Goal: Task Accomplishment & Management: Manage account settings

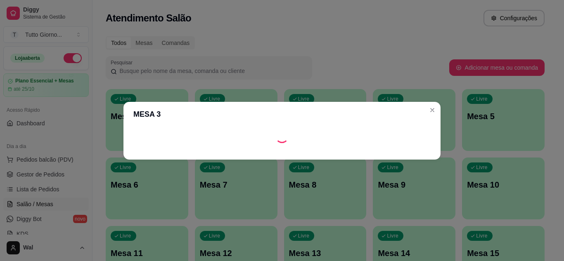
scroll to position [83, 0]
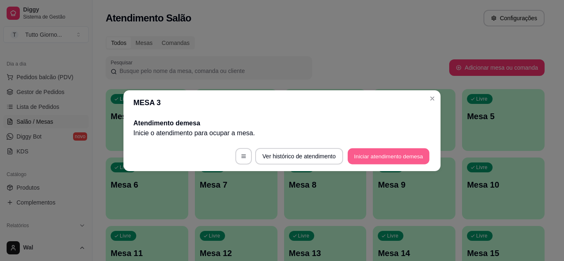
click at [408, 149] on button "Iniciar atendimento de mesa" at bounding box center [389, 156] width 82 height 16
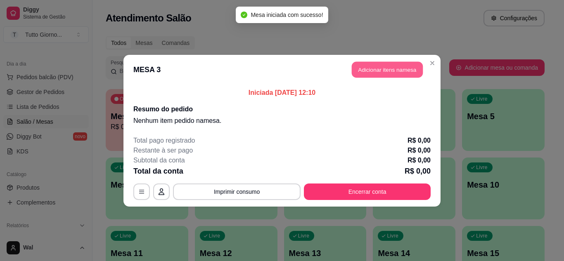
click at [368, 62] on button "Adicionar itens na mesa" at bounding box center [387, 70] width 71 height 16
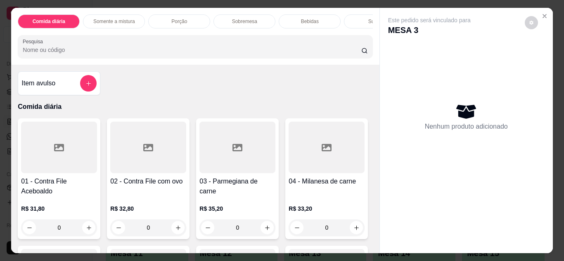
click at [43, 105] on p "Comida diária" at bounding box center [195, 107] width 355 height 10
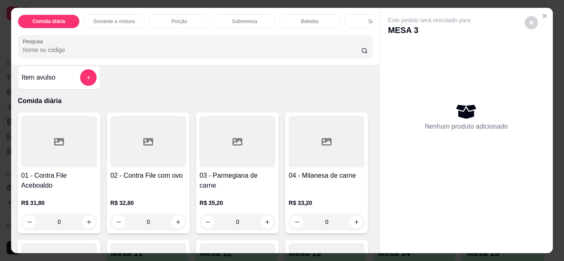
scroll to position [0, 0]
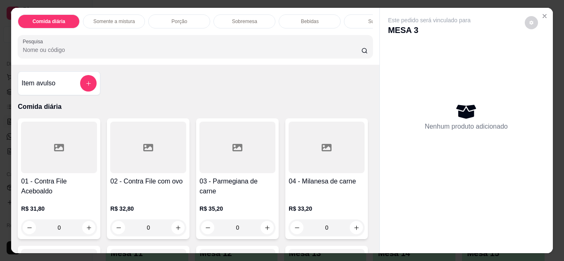
click at [52, 111] on p "Comida diária" at bounding box center [195, 107] width 355 height 10
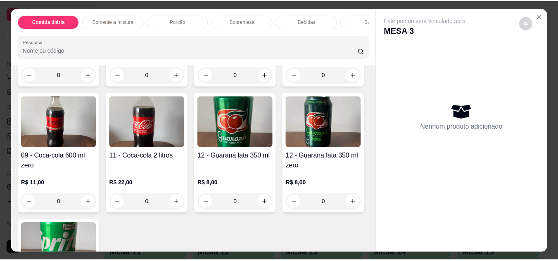
scroll to position [1354, 0]
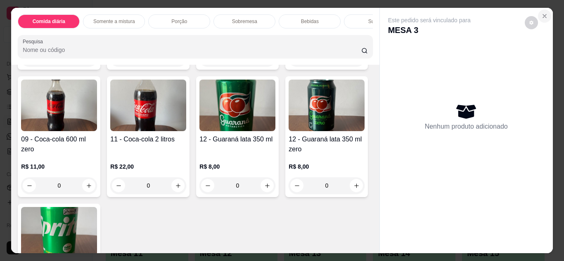
click at [543, 13] on icon "Close" at bounding box center [544, 16] width 7 height 7
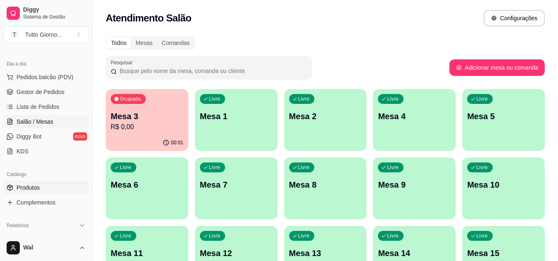
click at [53, 186] on link "Produtos" at bounding box center [45, 187] width 85 height 13
click at [43, 188] on link "Produtos" at bounding box center [45, 187] width 85 height 13
click at [33, 187] on span "Produtos" at bounding box center [28, 188] width 23 height 8
click at [24, 185] on span "Produtos" at bounding box center [28, 188] width 23 height 8
click at [28, 186] on span "Produtos" at bounding box center [28, 188] width 23 height 8
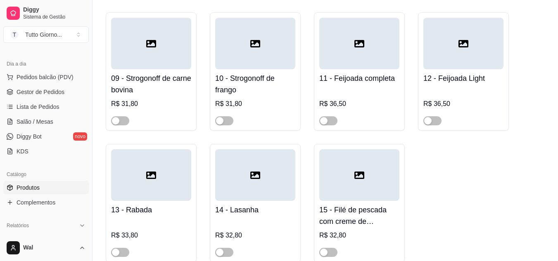
scroll to position [798, 0]
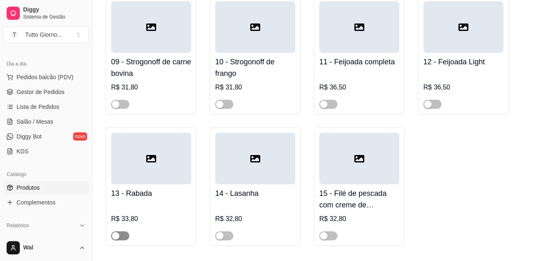
click at [124, 241] on span "button" at bounding box center [120, 236] width 18 height 9
click at [42, 121] on span "Salão / Mesas" at bounding box center [35, 122] width 37 height 8
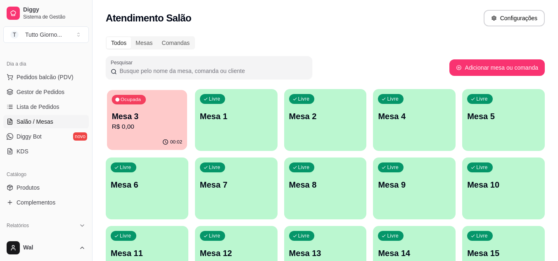
click at [142, 119] on p "Mesa 3" at bounding box center [147, 116] width 71 height 11
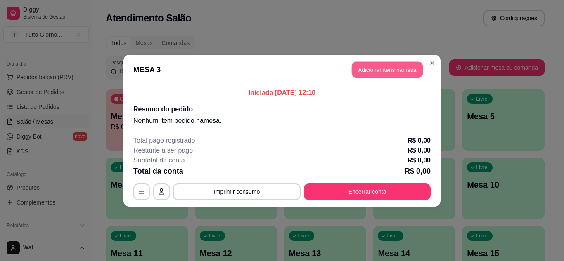
click at [386, 70] on button "Adicionar itens na mesa" at bounding box center [387, 70] width 71 height 16
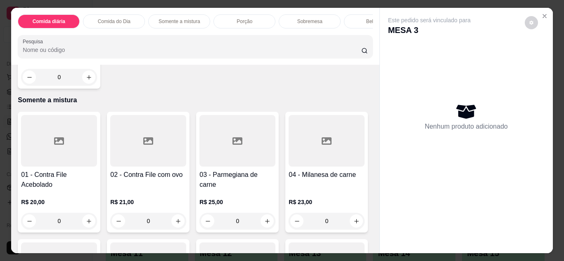
scroll to position [545, 0]
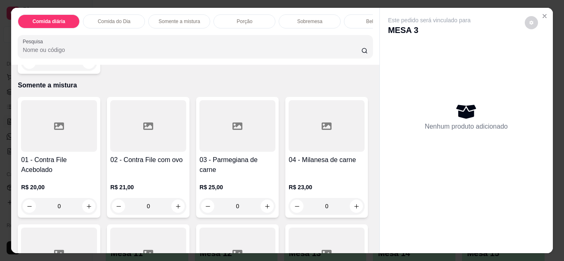
click at [85, 71] on div "0" at bounding box center [59, 62] width 76 height 17
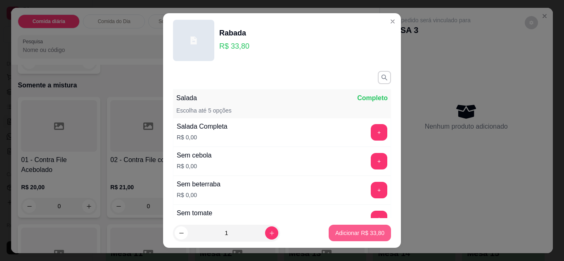
click at [339, 233] on p "Adicionar R$ 33,80" at bounding box center [359, 233] width 49 height 8
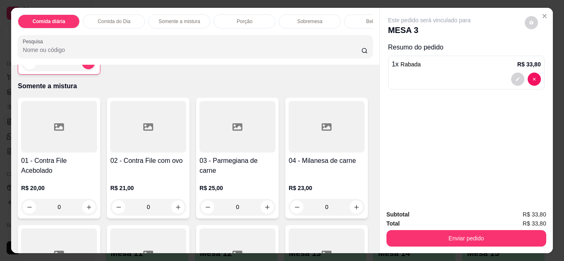
type input "1"
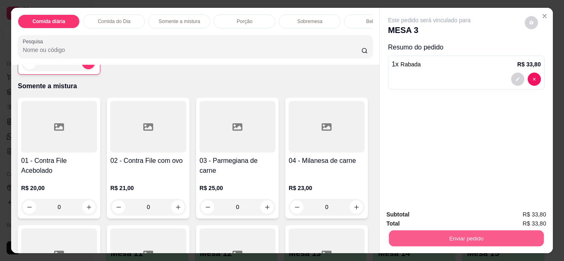
click at [470, 241] on button "Enviar pedido" at bounding box center [465, 239] width 155 height 16
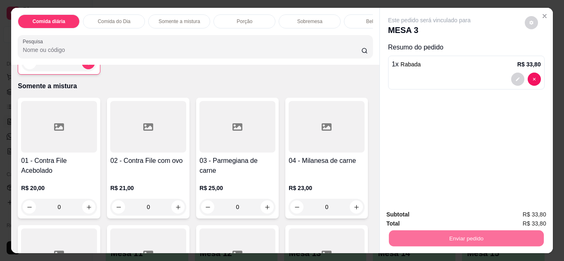
click at [529, 215] on button "Enviar pedido" at bounding box center [524, 215] width 45 height 15
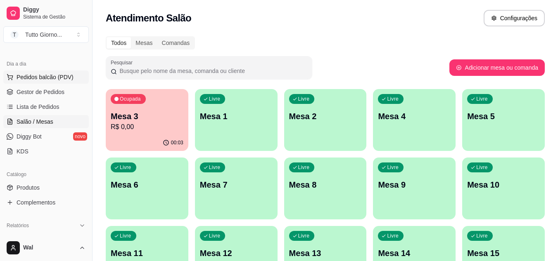
click at [36, 76] on span "Pedidos balcão (PDV)" at bounding box center [45, 77] width 57 height 8
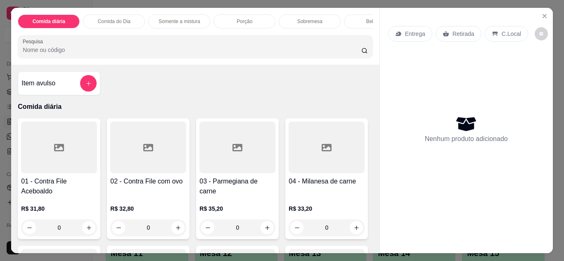
click at [407, 31] on p "Entrega" at bounding box center [415, 34] width 20 height 8
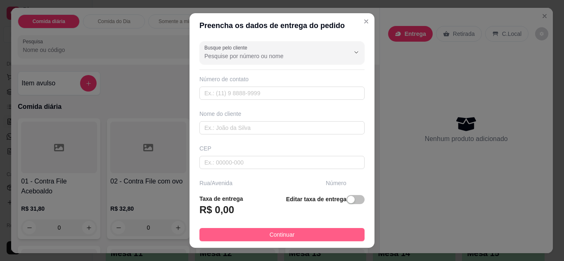
click at [309, 238] on button "Continuar" at bounding box center [281, 234] width 165 height 13
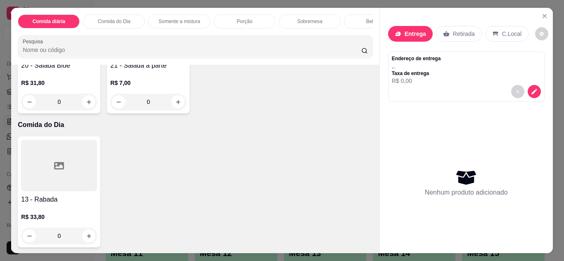
scroll to position [363, 0]
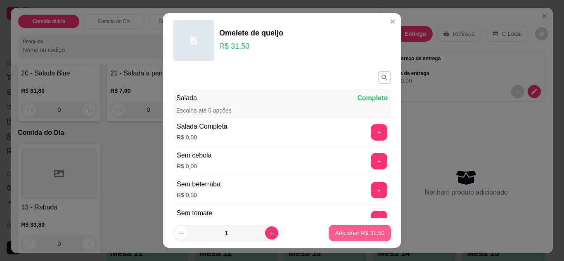
click at [339, 236] on p "Adicionar R$ 31,50" at bounding box center [359, 233] width 49 height 8
type input "1"
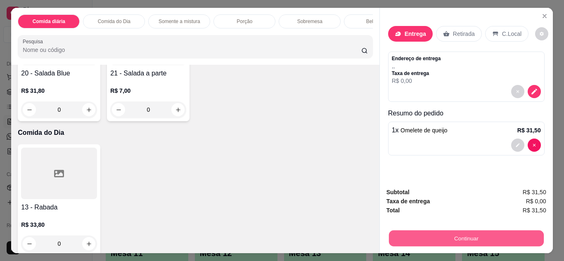
click at [475, 235] on button "Continuar" at bounding box center [465, 239] width 155 height 16
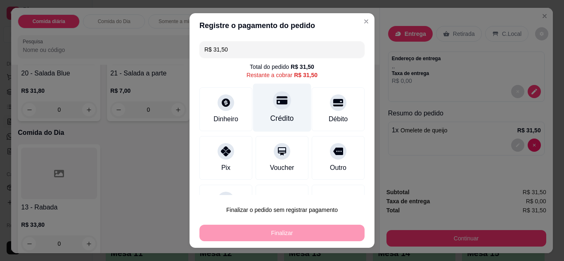
click at [271, 113] on div "Crédito" at bounding box center [282, 107] width 58 height 48
type input "R$ 0,00"
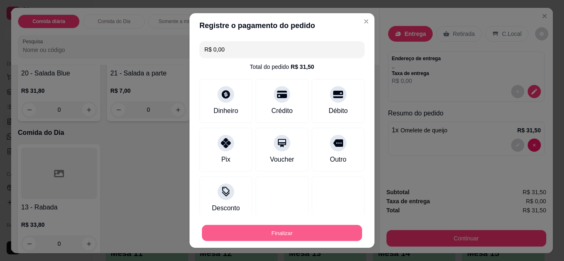
click at [313, 235] on button "Finalizar" at bounding box center [282, 233] width 160 height 16
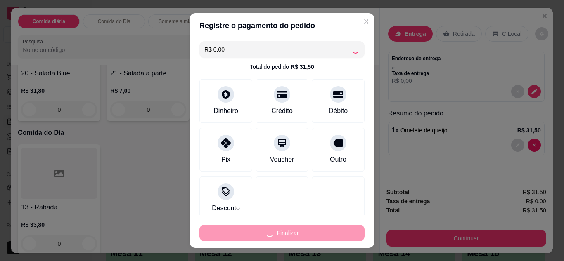
type input "0"
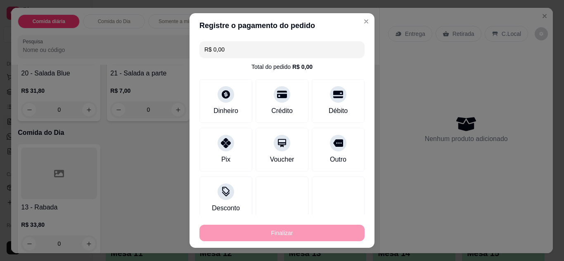
type input "-R$ 31,50"
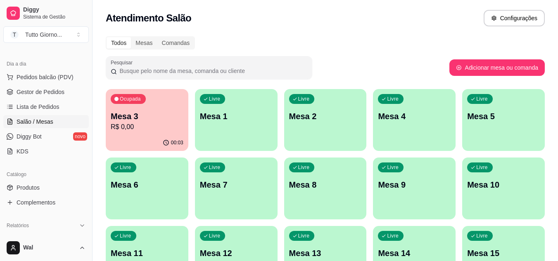
click at [135, 119] on p "Mesa 3" at bounding box center [147, 117] width 73 height 12
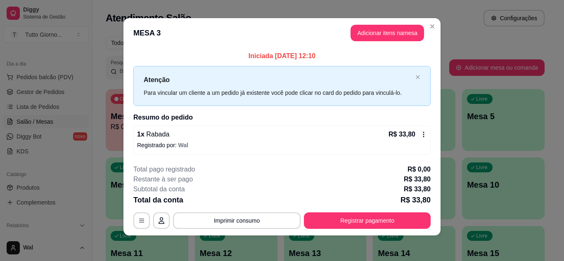
scroll to position [5, 0]
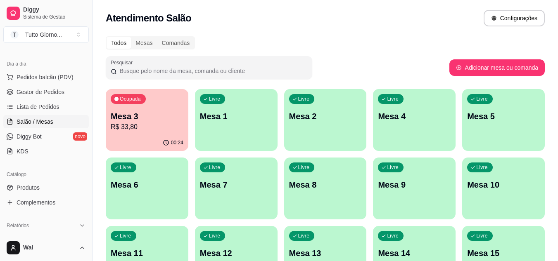
click at [395, 58] on div "Pesquisar" at bounding box center [277, 67] width 343 height 23
click at [426, 131] on div "Livre Mesa 4" at bounding box center [414, 115] width 83 height 52
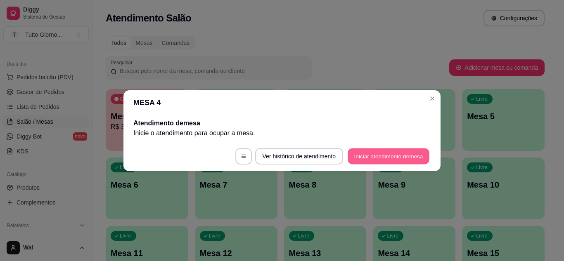
click at [374, 156] on button "Iniciar atendimento de mesa" at bounding box center [389, 156] width 82 height 16
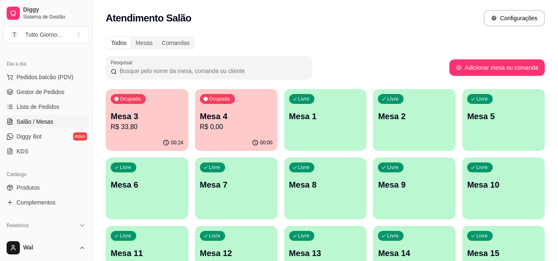
click at [324, 17] on div "Atendimento Salão Configurações" at bounding box center [325, 18] width 439 height 17
click at [426, 0] on div "Atendimento Salão Configurações" at bounding box center [324, 15] width 465 height 31
click at [225, 120] on p "Mesa 4" at bounding box center [236, 117] width 73 height 12
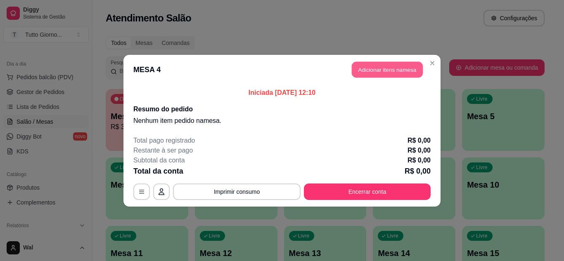
click at [393, 66] on button "Adicionar itens na mesa" at bounding box center [387, 70] width 71 height 16
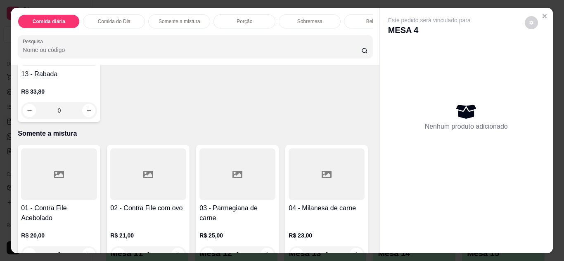
scroll to position [495, 0]
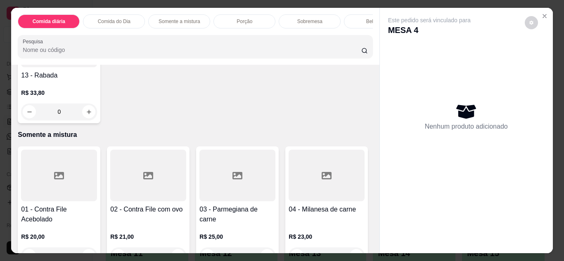
click at [58, 67] on div at bounding box center [59, 42] width 76 height 52
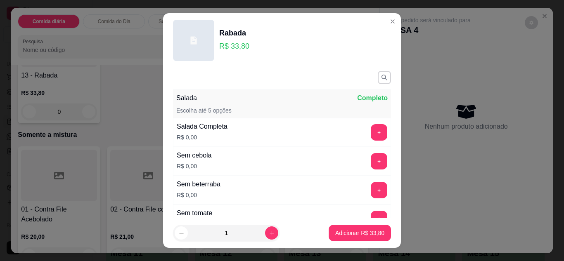
click at [360, 244] on footer "1 Adicionar R$ 33,80" at bounding box center [282, 233] width 238 height 30
click at [359, 232] on p "Adicionar R$ 33,80" at bounding box center [359, 233] width 49 height 8
type input "1"
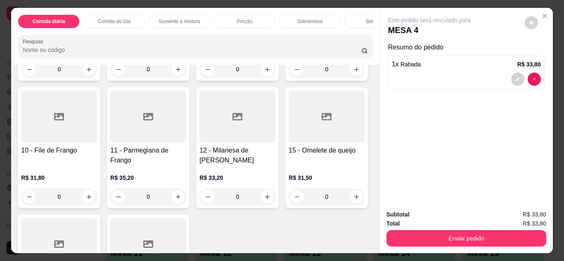
scroll to position [165, 0]
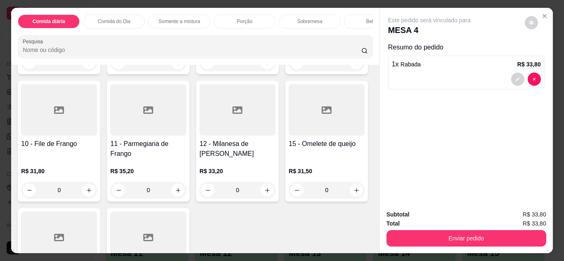
click at [186, 159] on h4 "11 - Parmegiana de Frango" at bounding box center [148, 149] width 76 height 20
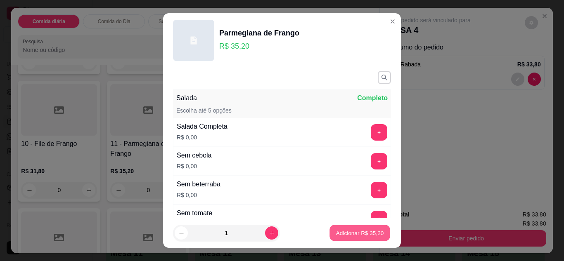
click at [346, 232] on p "Adicionar R$ 35,20" at bounding box center [360, 234] width 48 height 8
type input "1"
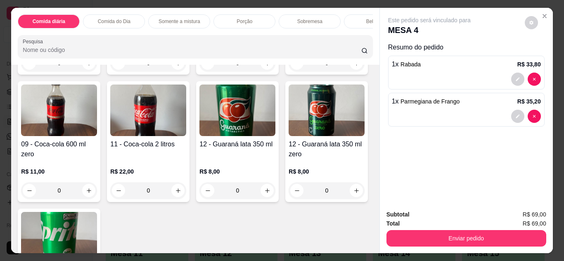
scroll to position [1486, 0]
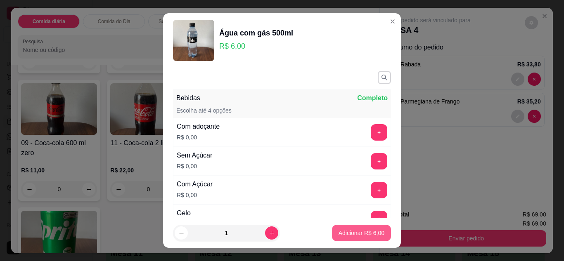
click at [351, 233] on p "Adicionar R$ 6,00" at bounding box center [362, 233] width 46 height 8
type input "1"
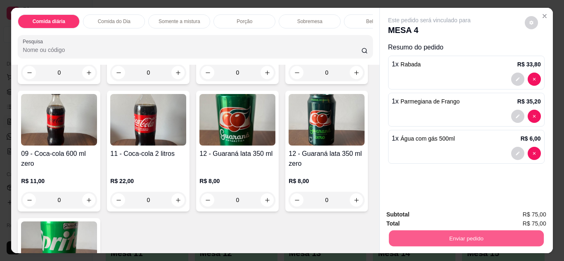
click at [451, 237] on button "Enviar pedido" at bounding box center [465, 239] width 155 height 16
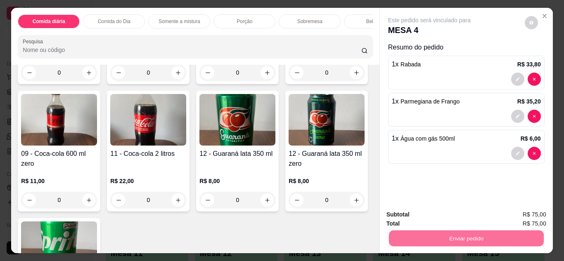
click at [531, 216] on button "Enviar pedido" at bounding box center [524, 215] width 47 height 16
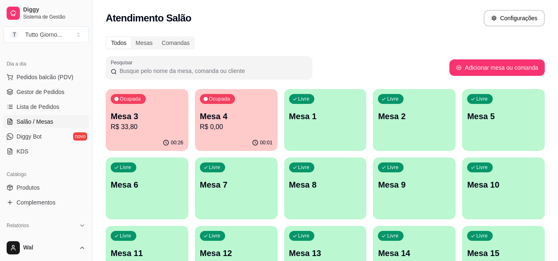
click at [137, 133] on div "Ocupada Mesa 3 R$ 33,80" at bounding box center [147, 112] width 83 height 46
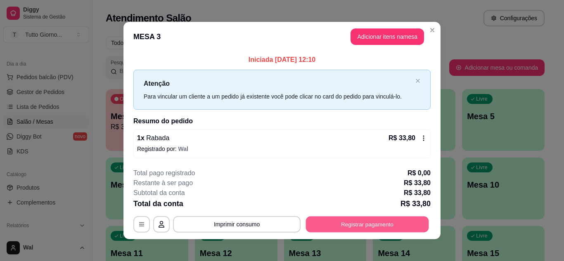
click at [374, 230] on button "Registrar pagamento" at bounding box center [367, 225] width 123 height 16
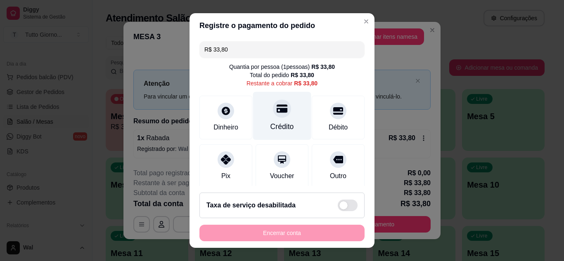
click at [270, 123] on div "Crédito" at bounding box center [282, 126] width 24 height 11
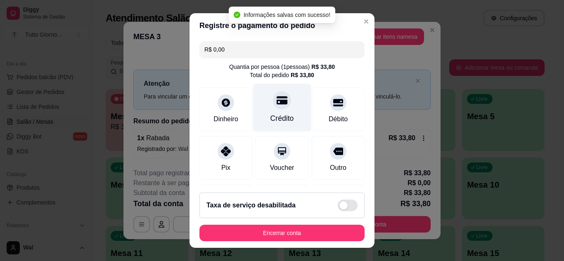
type input "R$ 0,00"
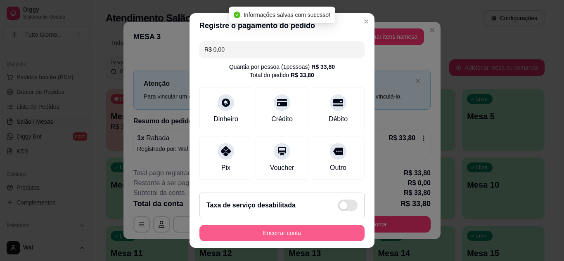
click at [283, 229] on button "Encerrar conta" at bounding box center [281, 233] width 165 height 17
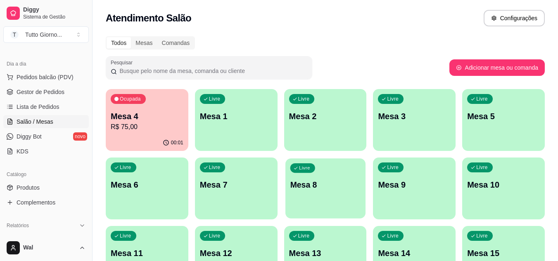
click at [323, 185] on p "Mesa 8" at bounding box center [325, 185] width 71 height 11
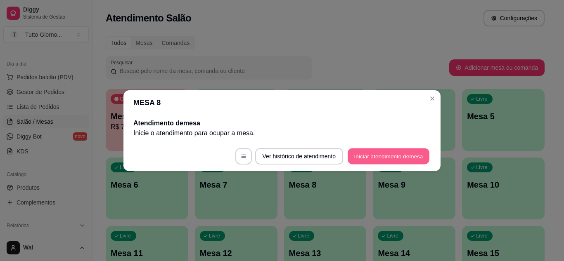
click at [374, 158] on button "Iniciar atendimento de mesa" at bounding box center [389, 156] width 82 height 16
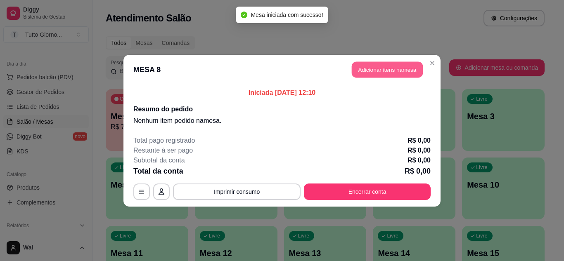
click at [382, 72] on button "Adicionar itens na mesa" at bounding box center [387, 70] width 71 height 16
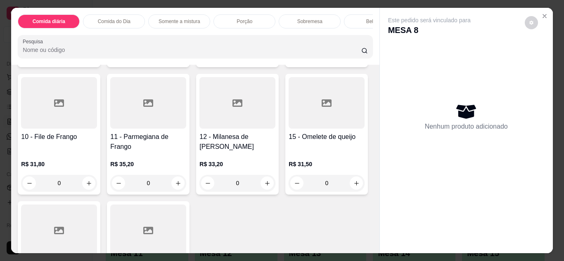
scroll to position [206, 0]
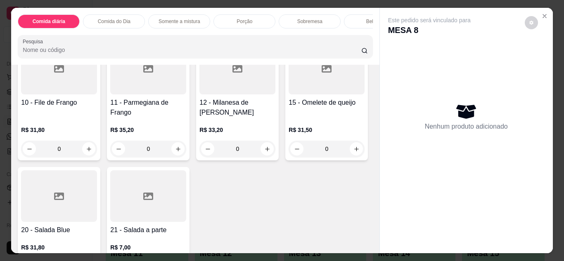
click at [97, 132] on p "R$ 31,80" at bounding box center [59, 130] width 76 height 8
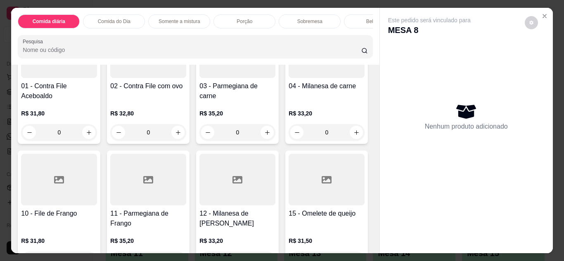
scroll to position [83, 0]
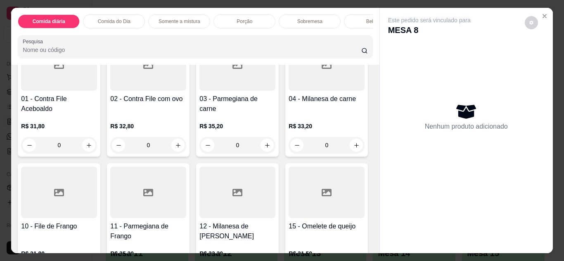
click at [237, 107] on h4 "03 - Parmegiana de carne" at bounding box center [237, 104] width 76 height 20
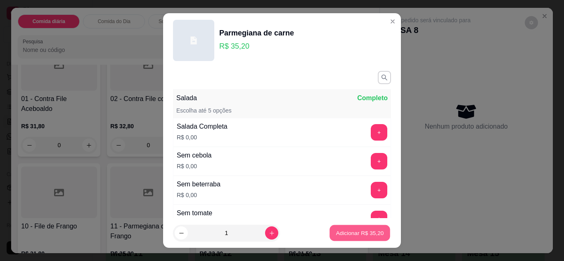
click at [339, 235] on p "Adicionar R$ 35,20" at bounding box center [360, 234] width 48 height 8
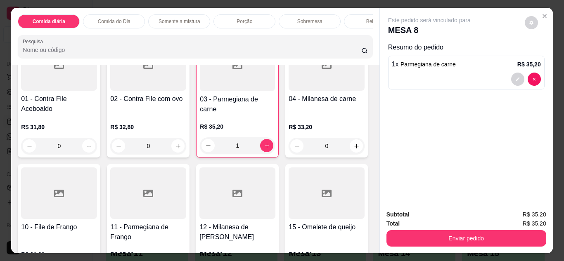
click at [262, 148] on div "1" at bounding box center [237, 145] width 75 height 17
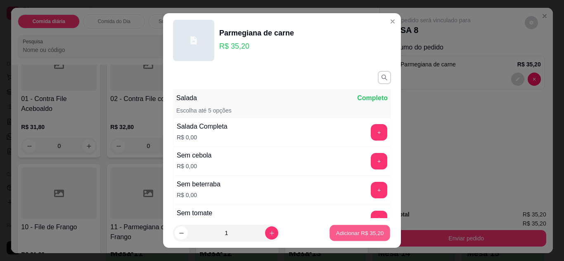
click at [345, 233] on p "Adicionar R$ 35,20" at bounding box center [360, 234] width 48 height 8
type input "2"
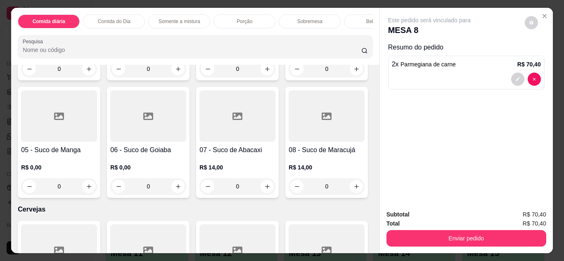
scroll to position [1775, 0]
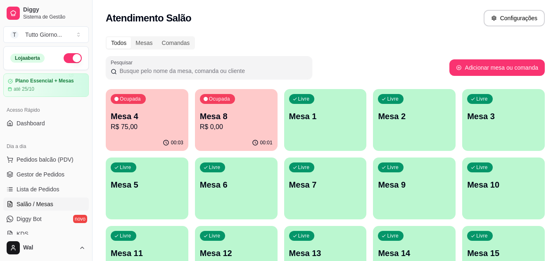
click at [229, 133] on div "Ocupada Mesa 8 R$ 0,00" at bounding box center [236, 112] width 83 height 46
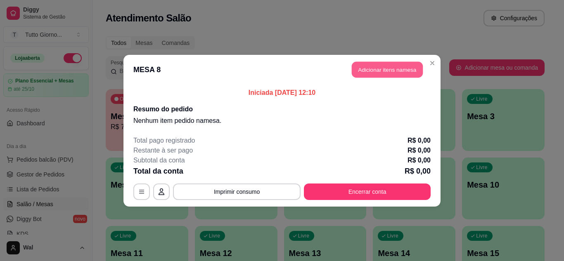
click at [386, 70] on button "Adicionar itens na mesa" at bounding box center [387, 70] width 71 height 16
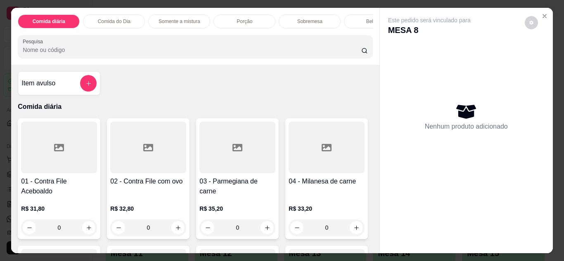
click at [265, 232] on div "0" at bounding box center [237, 228] width 76 height 17
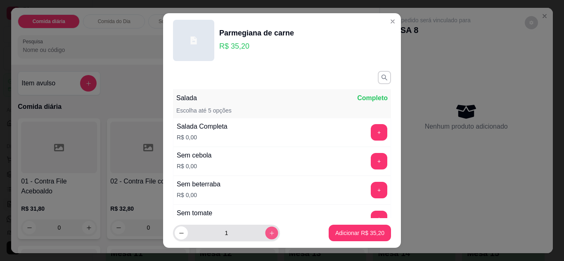
click at [265, 232] on button "increase-product-quantity" at bounding box center [271, 233] width 13 height 13
type input "2"
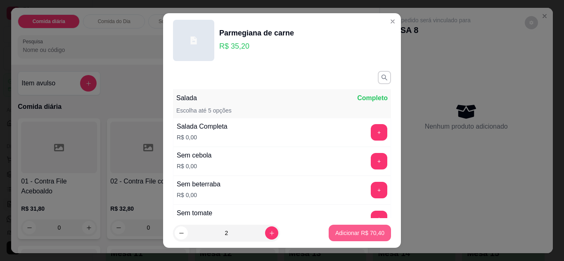
click at [358, 233] on p "Adicionar R$ 70,40" at bounding box center [359, 233] width 49 height 8
type input "2"
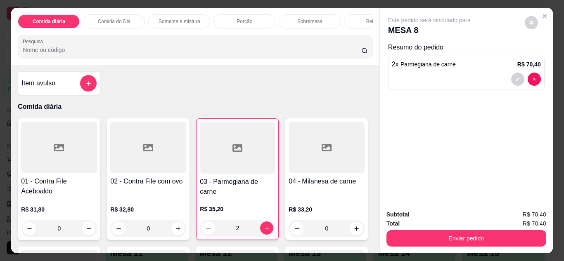
click at [362, 17] on div "Bebidas" at bounding box center [375, 21] width 62 height 14
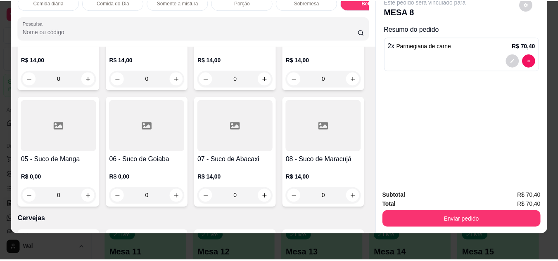
scroll to position [1855, 0]
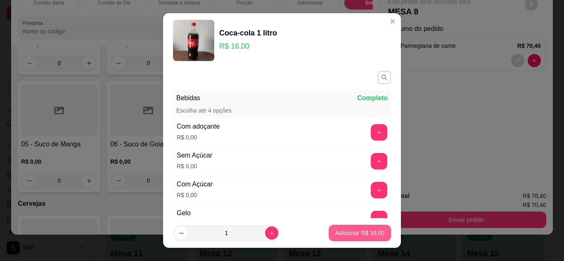
click at [348, 237] on p "Adicionar R$ 16,00" at bounding box center [359, 233] width 49 height 8
type input "1"
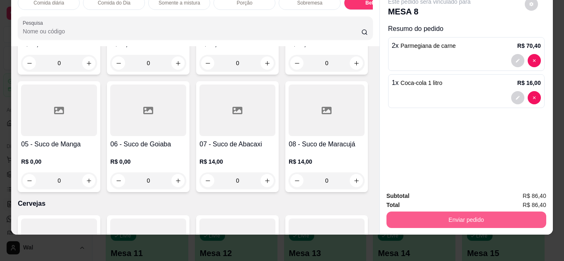
click at [455, 216] on button "Enviar pedido" at bounding box center [466, 220] width 160 height 17
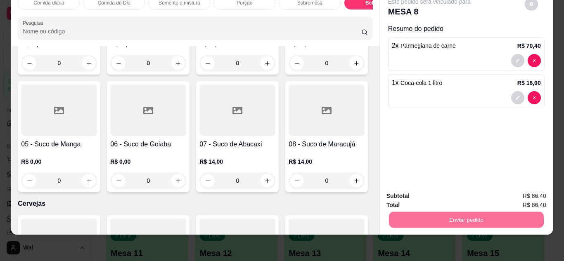
click at [529, 198] on button "Enviar pedido" at bounding box center [524, 193] width 47 height 16
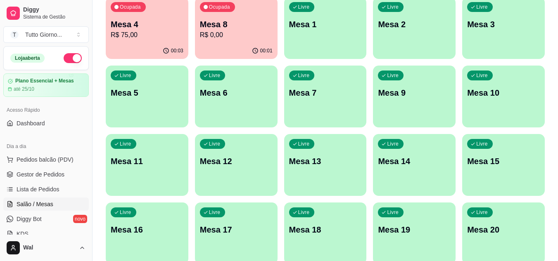
scroll to position [124, 0]
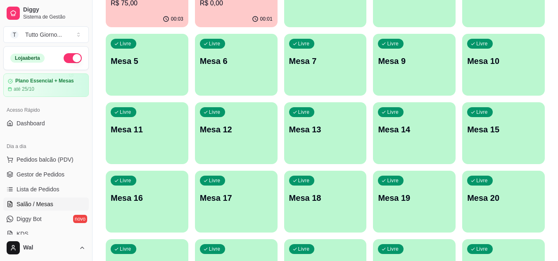
click at [216, 137] on div "Livre Mesa 12" at bounding box center [236, 128] width 83 height 52
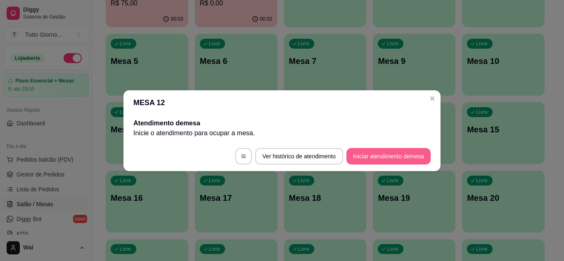
click at [365, 152] on button "Iniciar atendimento de mesa" at bounding box center [388, 156] width 84 height 17
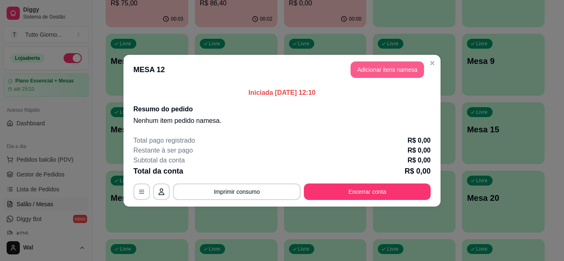
click at [376, 71] on button "Adicionar itens na mesa" at bounding box center [387, 70] width 73 height 17
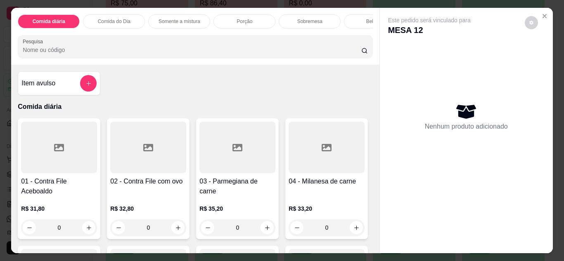
click at [161, 155] on div at bounding box center [148, 148] width 76 height 52
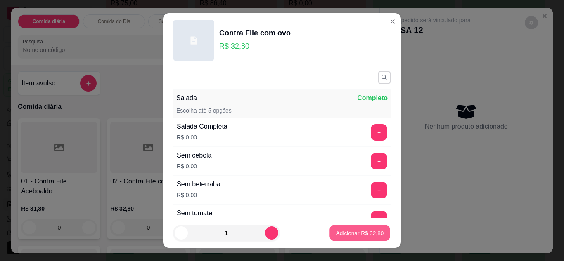
click at [345, 234] on p "Adicionar R$ 32,80" at bounding box center [360, 234] width 48 height 8
type input "1"
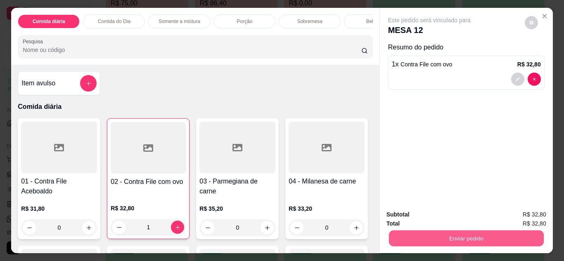
click at [448, 236] on button "Enviar pedido" at bounding box center [465, 239] width 155 height 16
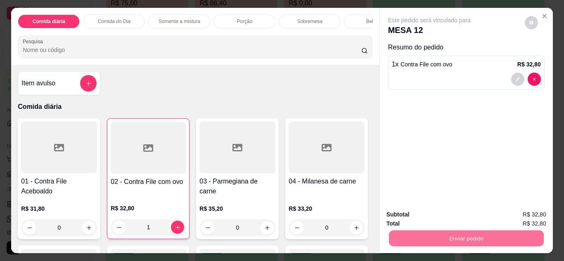
click at [520, 212] on button "Enviar pedido" at bounding box center [524, 215] width 47 height 16
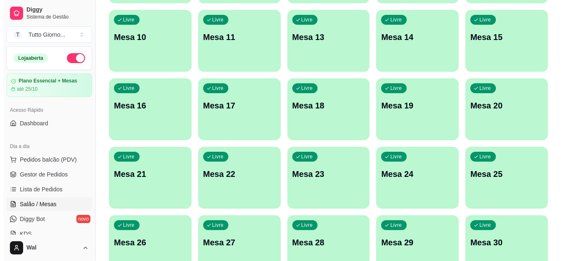
scroll to position [248, 0]
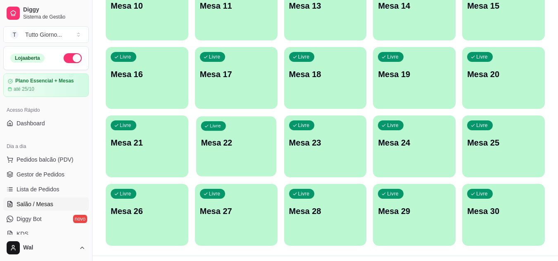
click at [225, 156] on div "Livre Mesa 22" at bounding box center [236, 141] width 80 height 50
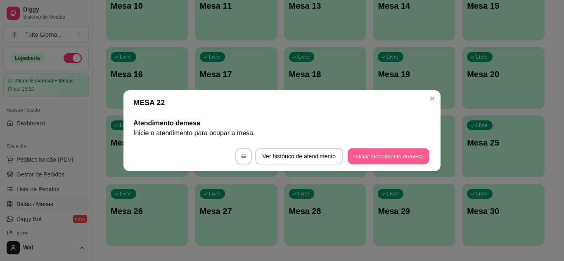
click at [364, 163] on button "Iniciar atendimento de mesa" at bounding box center [389, 156] width 82 height 16
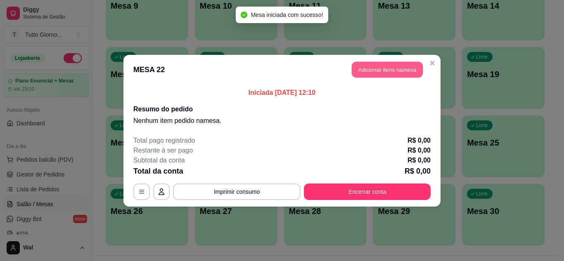
click at [378, 73] on button "Adicionar itens na mesa" at bounding box center [387, 70] width 71 height 16
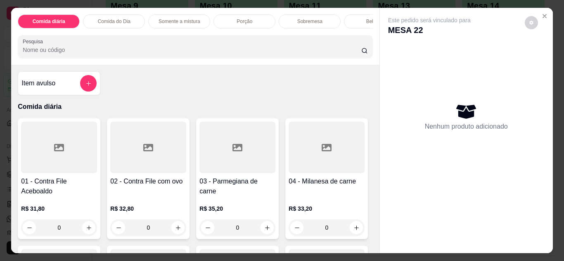
click at [156, 171] on div at bounding box center [148, 148] width 76 height 52
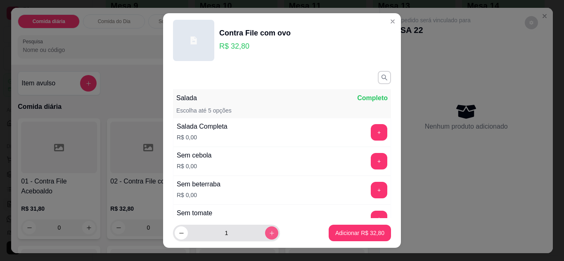
click at [269, 236] on icon "increase-product-quantity" at bounding box center [272, 233] width 6 height 6
type input "2"
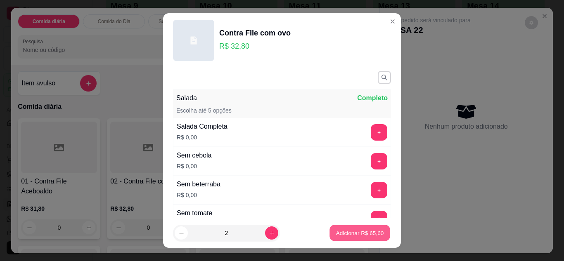
click at [337, 232] on p "Adicionar R$ 65,60" at bounding box center [360, 234] width 48 height 8
type input "2"
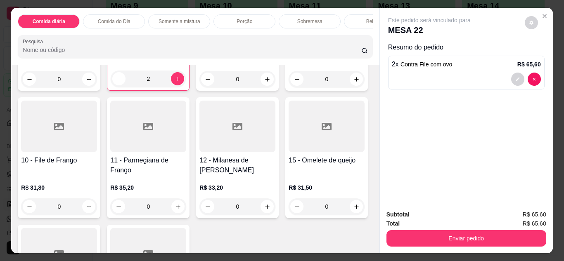
scroll to position [165, 0]
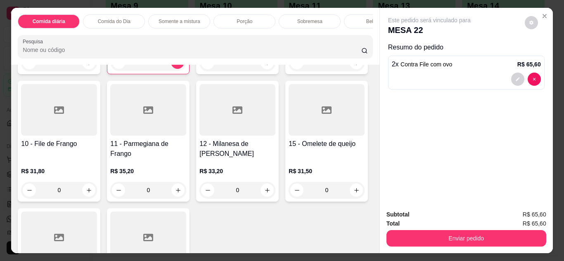
click at [289, 71] on div "0" at bounding box center [327, 62] width 76 height 17
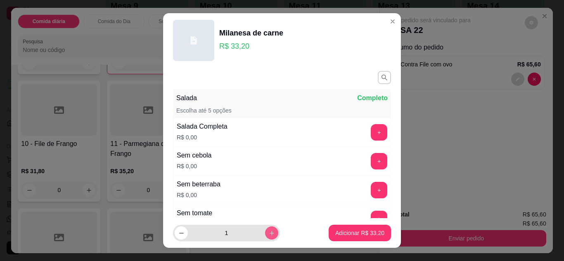
click at [265, 235] on button "increase-product-quantity" at bounding box center [271, 233] width 13 height 13
type input "2"
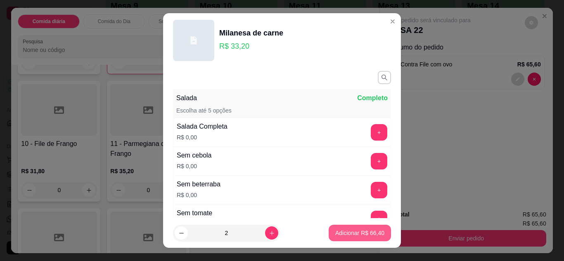
click at [348, 231] on p "Adicionar R$ 66,40" at bounding box center [359, 233] width 49 height 8
type input "2"
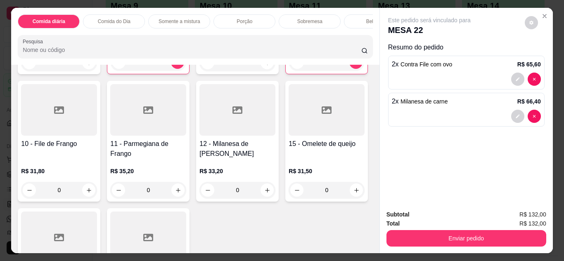
click at [186, 193] on div "0" at bounding box center [148, 190] width 76 height 17
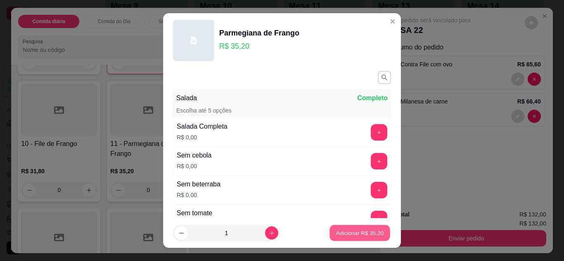
click at [329, 233] on button "Adicionar R$ 35,20" at bounding box center [359, 233] width 61 height 16
type input "1"
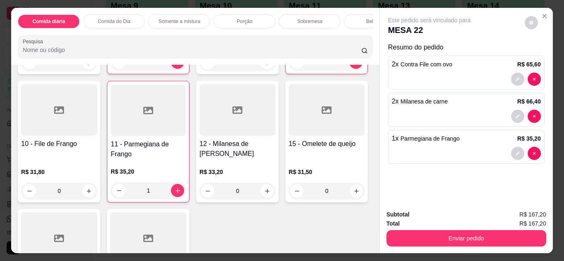
click at [366, 19] on p "Bebidas" at bounding box center [375, 21] width 18 height 7
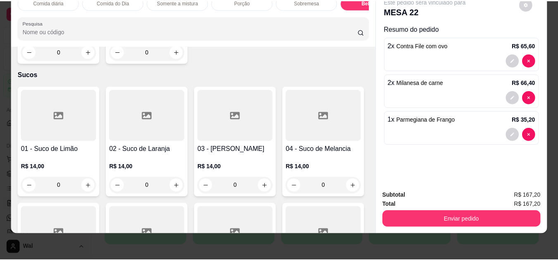
scroll to position [1814, 0]
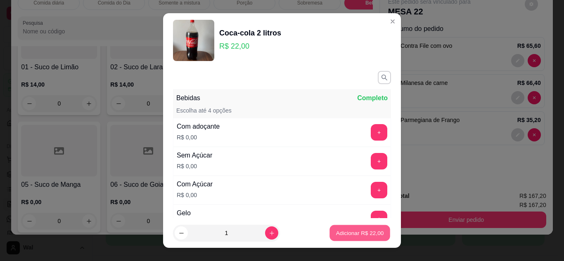
click at [357, 237] on button "Adicionar R$ 22,00" at bounding box center [359, 233] width 61 height 16
type input "1"
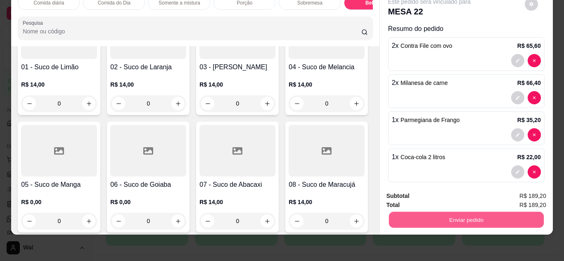
click at [461, 212] on button "Enviar pedido" at bounding box center [465, 220] width 155 height 16
click at [532, 191] on button "Enviar pedido" at bounding box center [524, 193] width 47 height 16
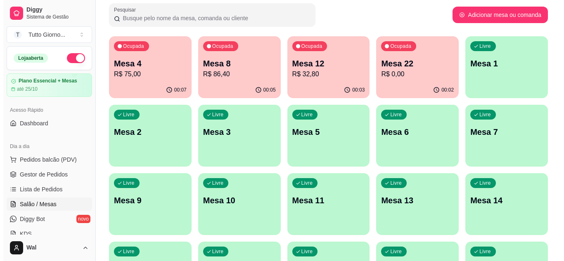
scroll to position [0, 0]
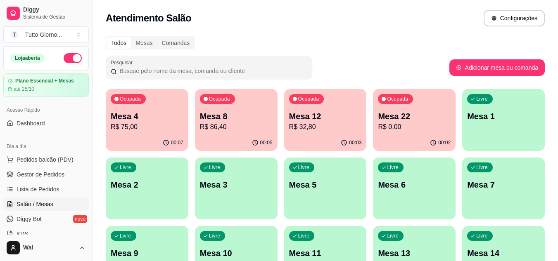
click at [515, 126] on div "Livre Mesa 1" at bounding box center [503, 115] width 83 height 52
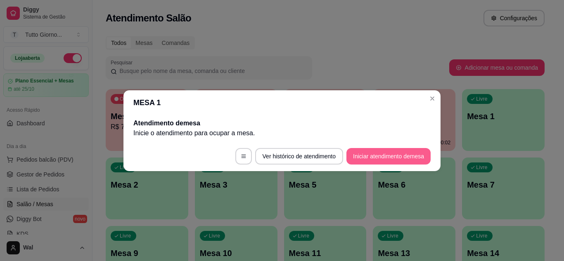
click at [374, 157] on button "Iniciar atendimento de mesa" at bounding box center [388, 156] width 84 height 17
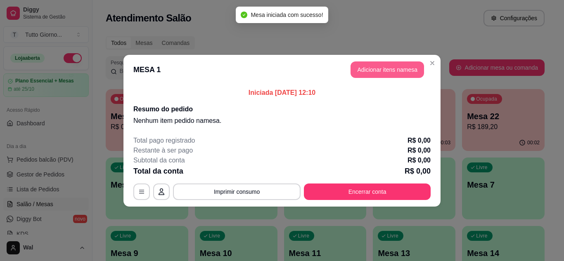
click at [382, 65] on button "Adicionar itens na mesa" at bounding box center [387, 70] width 73 height 17
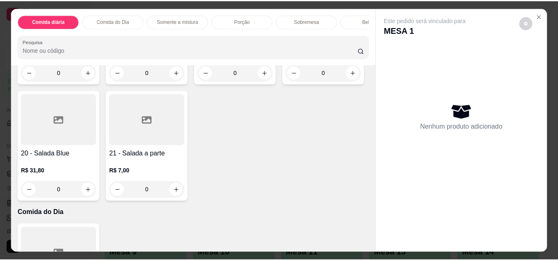
scroll to position [289, 0]
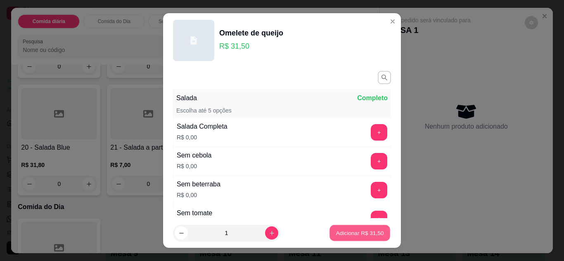
click at [357, 234] on p "Adicionar R$ 31,50" at bounding box center [360, 234] width 48 height 8
type input "1"
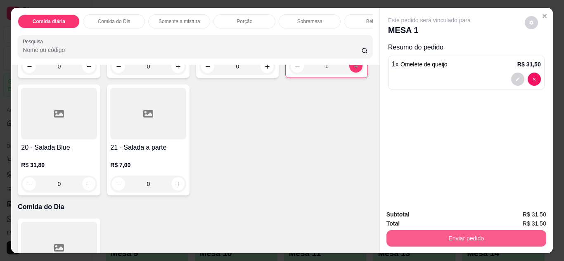
click at [465, 237] on button "Enviar pedido" at bounding box center [466, 238] width 160 height 17
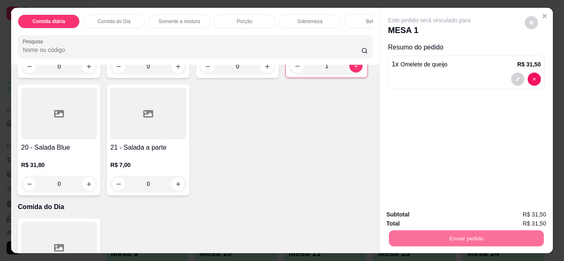
click at [531, 216] on button "Enviar pedido" at bounding box center [524, 215] width 47 height 16
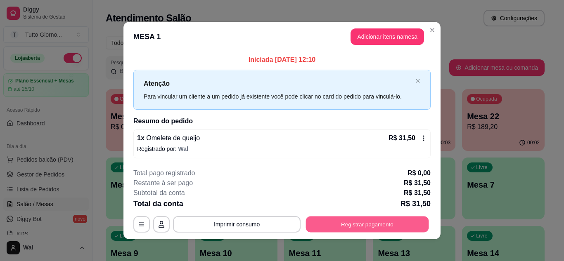
click at [366, 226] on button "Registrar pagamento" at bounding box center [367, 225] width 123 height 16
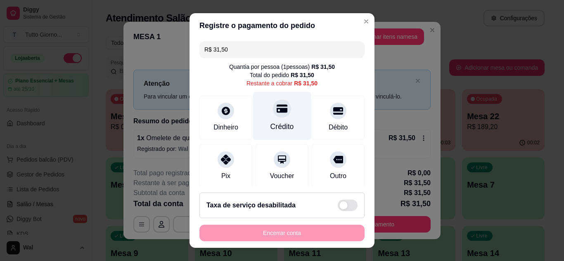
click at [273, 115] on div at bounding box center [282, 108] width 18 height 18
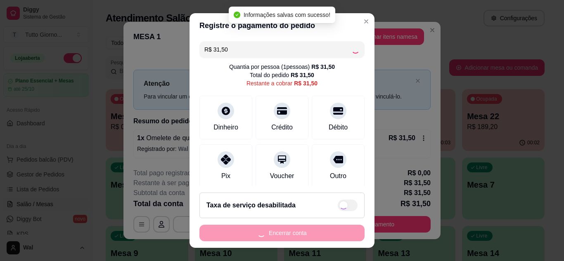
type input "R$ 0,00"
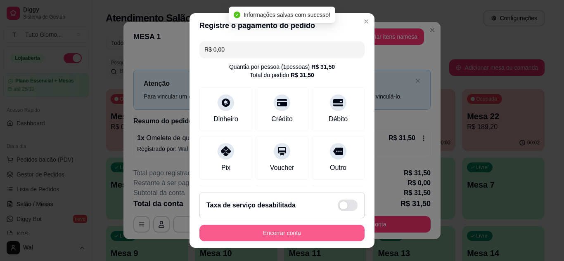
click at [275, 239] on button "Encerrar conta" at bounding box center [281, 233] width 165 height 17
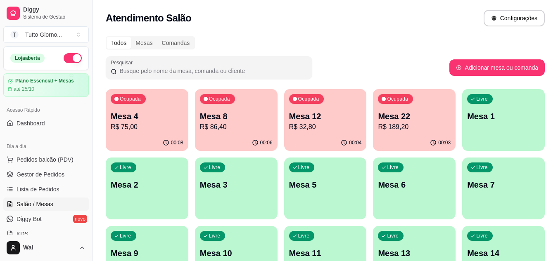
click at [310, 125] on p "R$ 32,80" at bounding box center [325, 127] width 73 height 10
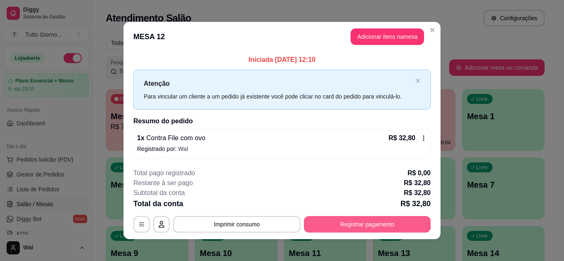
click at [389, 220] on button "Registrar pagamento" at bounding box center [367, 224] width 127 height 17
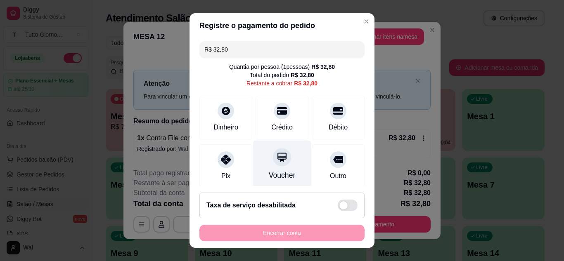
click at [275, 164] on div at bounding box center [282, 157] width 18 height 18
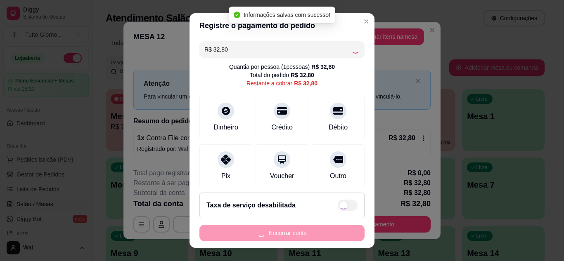
type input "R$ 0,00"
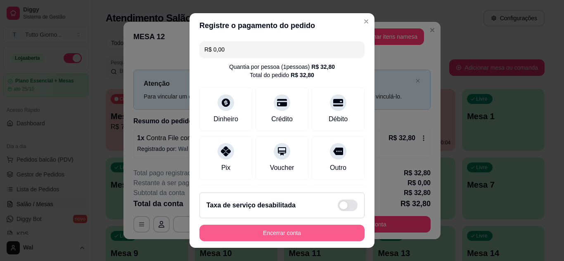
click at [292, 234] on button "Encerrar conta" at bounding box center [281, 233] width 165 height 17
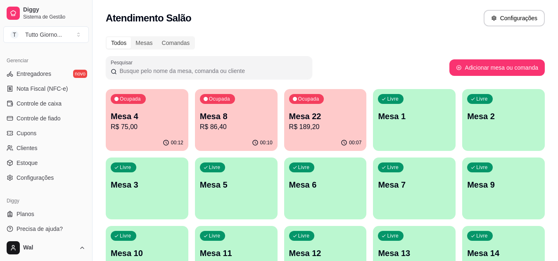
scroll to position [333, 0]
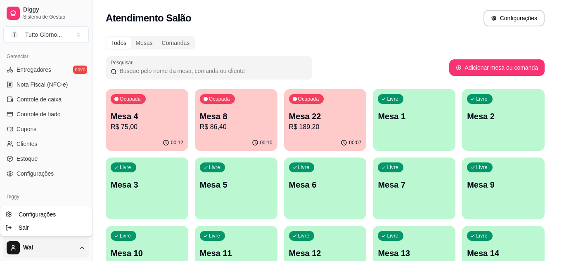
click at [83, 246] on html "Diggy Sistema de Gestão T Tutto Giorno ... Loja aberta Plano Essencial + Mesas …" at bounding box center [282, 130] width 564 height 261
click at [80, 249] on html "Diggy Sistema de Gestão T Tutto Giorno ... Loja aberta Plano Essencial + Mesas …" at bounding box center [282, 130] width 564 height 261
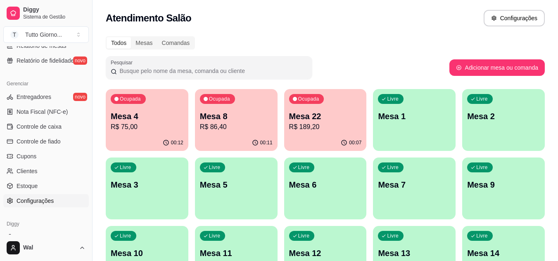
scroll to position [291, 0]
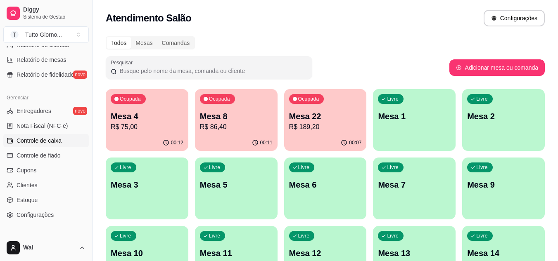
click at [36, 145] on link "Controle de caixa" at bounding box center [45, 140] width 85 height 13
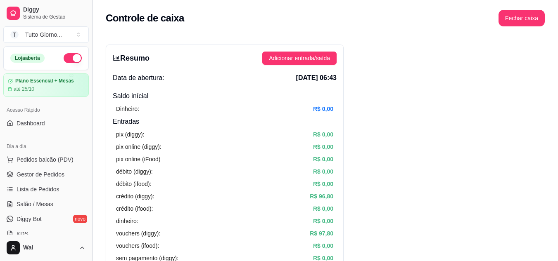
drag, startPoint x: 47, startPoint y: 202, endPoint x: 91, endPoint y: 205, distance: 43.4
click at [47, 202] on span "Salão / Mesas" at bounding box center [35, 204] width 37 height 8
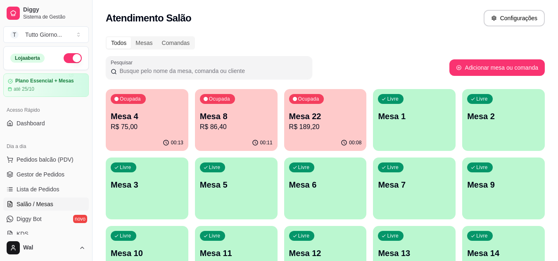
click at [227, 133] on div "Ocupada Mesa 8 R$ 86,40" at bounding box center [236, 112] width 83 height 46
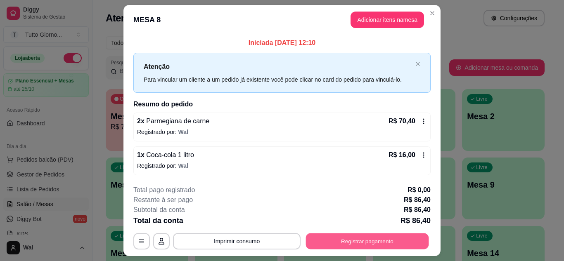
click at [334, 237] on button "Registrar pagamento" at bounding box center [367, 242] width 123 height 16
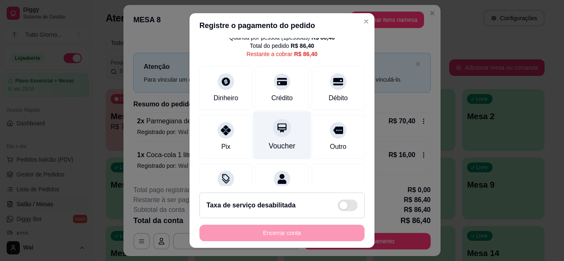
scroll to position [64, 0]
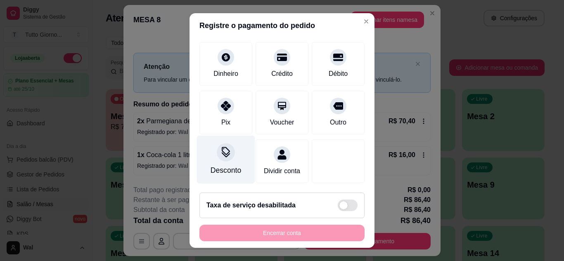
click at [217, 150] on div at bounding box center [226, 152] width 18 height 18
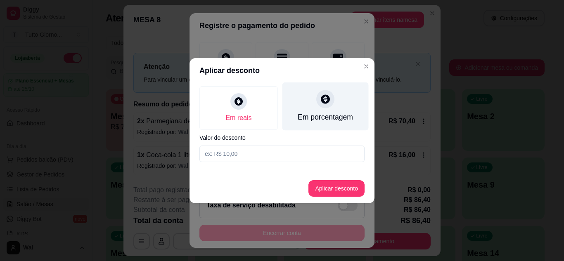
click at [327, 109] on div "Em porcentagem" at bounding box center [325, 106] width 86 height 48
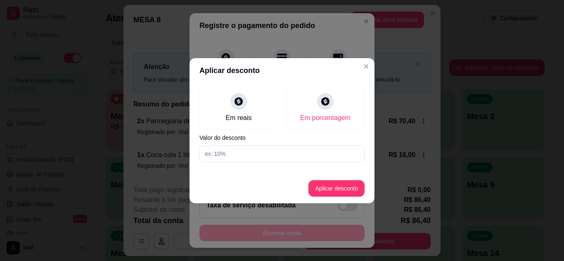
click at [227, 149] on input at bounding box center [281, 154] width 165 height 17
type input "10"
click at [323, 185] on button "Aplicar desconto" at bounding box center [336, 188] width 56 height 17
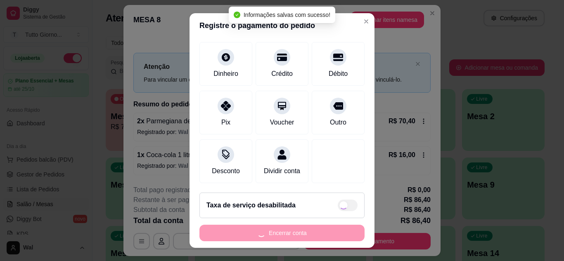
type input "R$ 77,76"
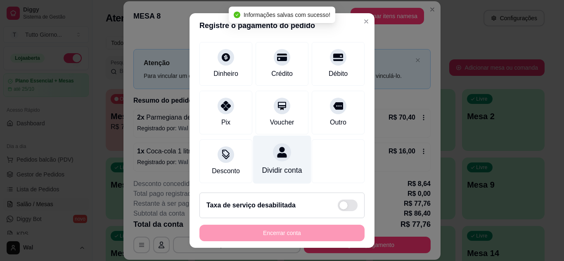
click at [262, 165] on div "Dividir conta" at bounding box center [282, 170] width 40 height 11
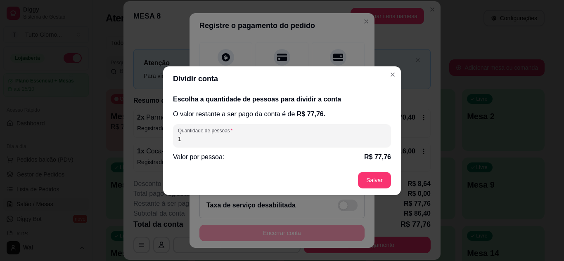
drag, startPoint x: 181, startPoint y: 138, endPoint x: 155, endPoint y: 140, distance: 25.6
click at [155, 140] on div "Dividir conta Escolha a quantidade de pessoas para dividir a conta O valor rest…" at bounding box center [282, 130] width 564 height 261
type input "2"
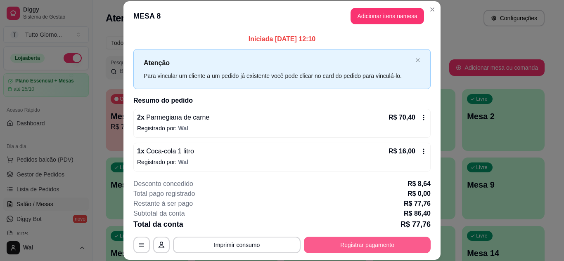
click at [354, 246] on button "Registrar pagamento" at bounding box center [367, 245] width 127 height 17
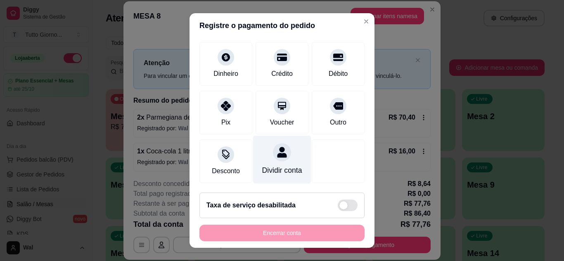
click at [273, 149] on div at bounding box center [282, 152] width 18 height 18
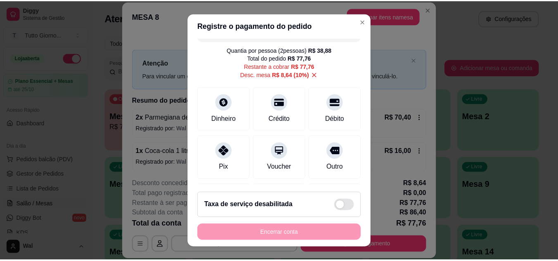
scroll to position [0, 0]
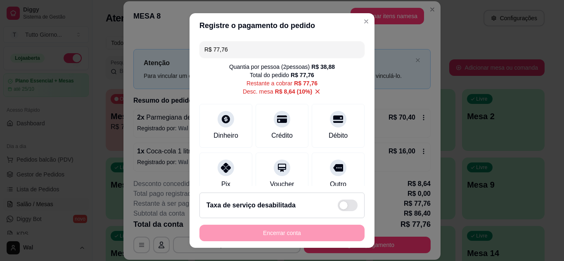
drag, startPoint x: 228, startPoint y: 51, endPoint x: 101, endPoint y: 57, distance: 127.7
click at [101, 57] on div "Registre o pagamento do pedido R$ 77,76 Quantia por pessoa ( 2 pessoas) R$ 38,8…" at bounding box center [282, 130] width 564 height 261
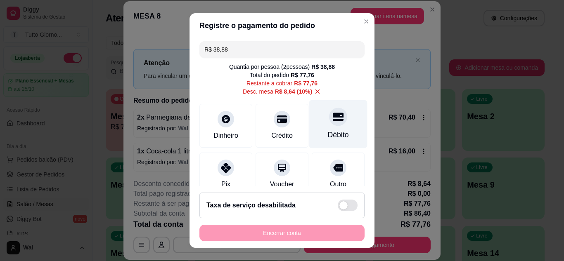
click at [315, 122] on div "Débito" at bounding box center [338, 124] width 58 height 48
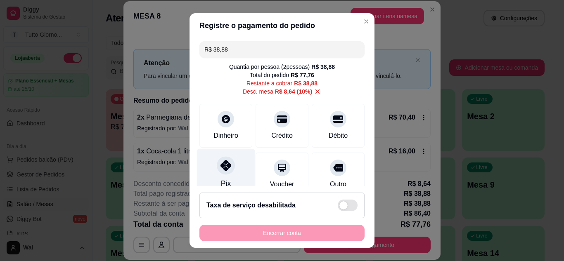
click at [218, 177] on div "Pix" at bounding box center [226, 173] width 58 height 48
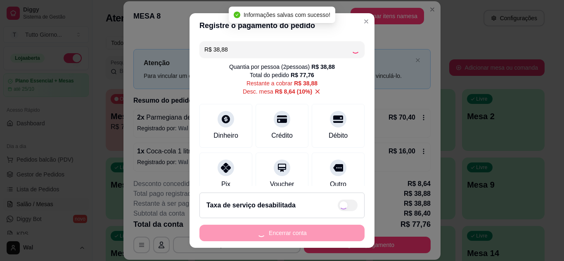
type input "R$ 0,00"
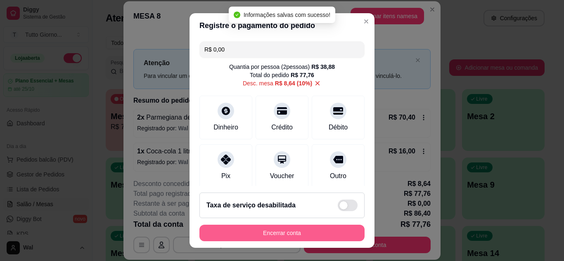
click at [278, 232] on button "Encerrar conta" at bounding box center [281, 233] width 165 height 17
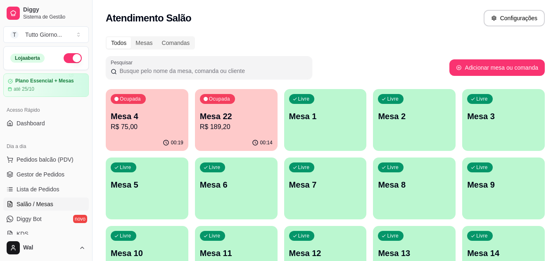
click at [363, 66] on div "Pesquisar" at bounding box center [277, 67] width 343 height 23
click at [491, 66] on button "Adicionar mesa ou comanda" at bounding box center [496, 67] width 95 height 17
select select "TABLE"
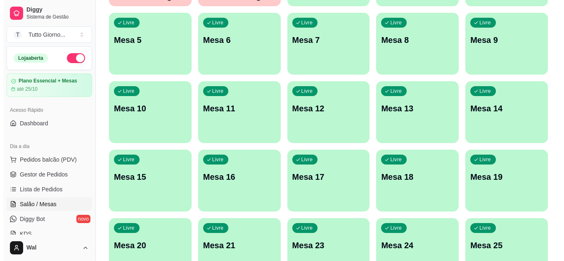
scroll to position [124, 0]
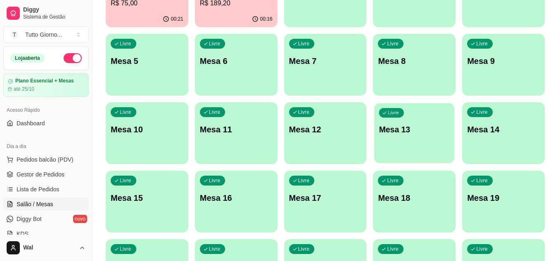
click at [403, 136] on div "Livre Mesa 13" at bounding box center [414, 128] width 80 height 50
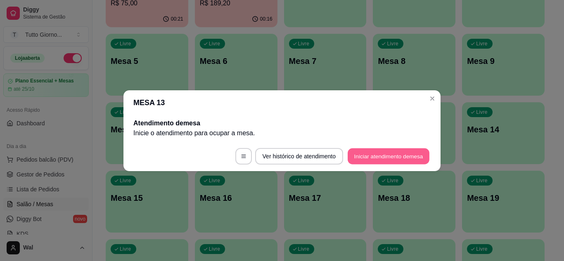
click at [366, 156] on button "Iniciar atendimento de mesa" at bounding box center [389, 156] width 82 height 16
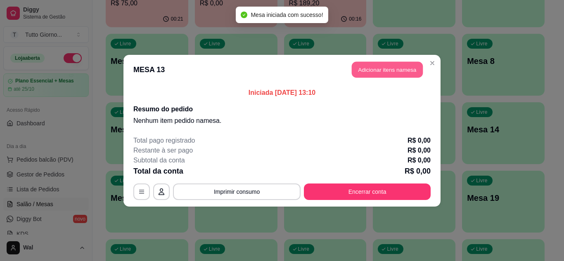
click at [383, 72] on button "Adicionar itens na mesa" at bounding box center [387, 70] width 71 height 16
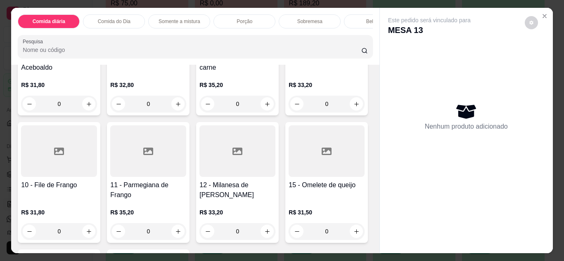
click at [289, 50] on div at bounding box center [327, 24] width 76 height 52
click at [97, 165] on div at bounding box center [59, 152] width 76 height 52
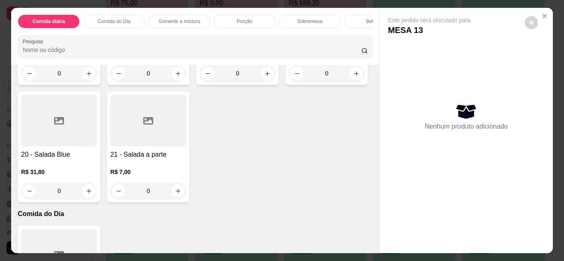
scroll to position [289, 0]
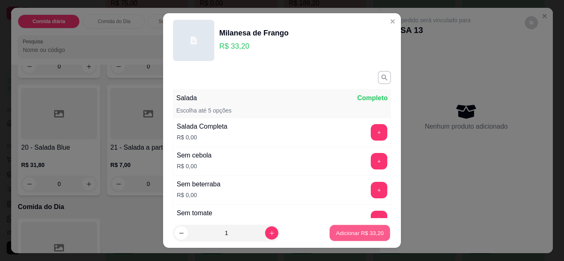
click at [336, 235] on p "Adicionar R$ 33,20" at bounding box center [360, 234] width 48 height 8
type input "1"
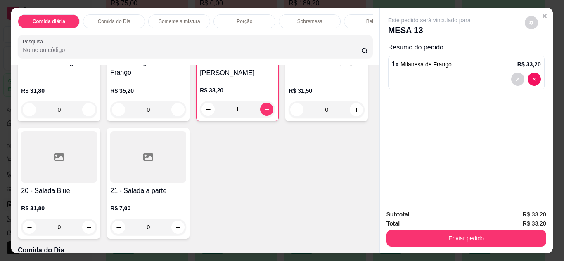
scroll to position [165, 0]
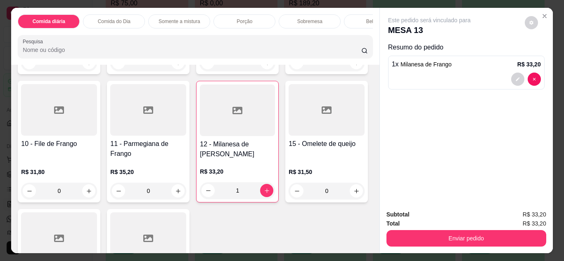
click at [186, 133] on div at bounding box center [148, 110] width 76 height 52
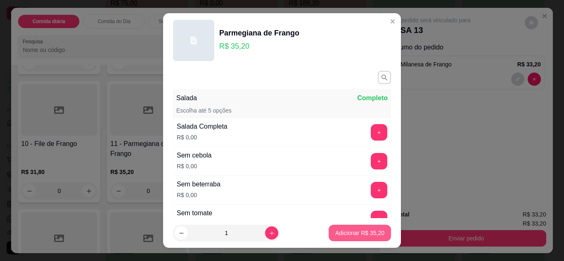
click at [358, 239] on button "Adicionar R$ 35,20" at bounding box center [360, 233] width 62 height 17
type input "1"
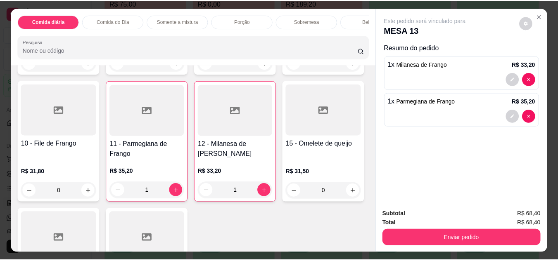
scroll to position [206, 0]
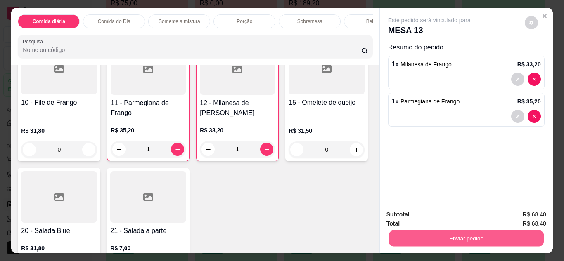
click at [457, 236] on button "Enviar pedido" at bounding box center [465, 239] width 155 height 16
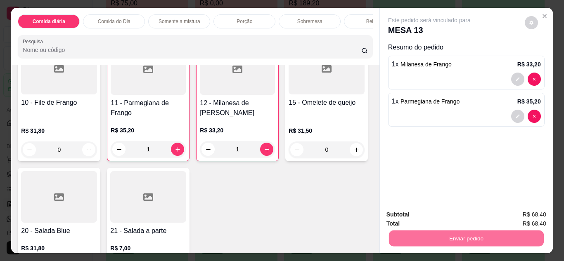
click at [522, 217] on button "Enviar pedido" at bounding box center [524, 215] width 47 height 16
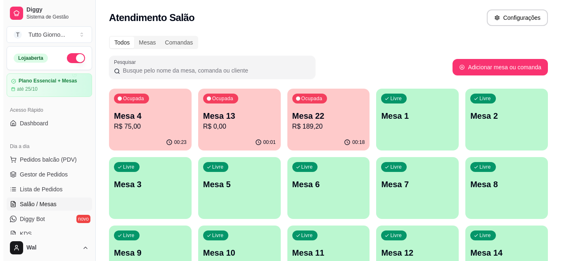
scroll to position [0, 0]
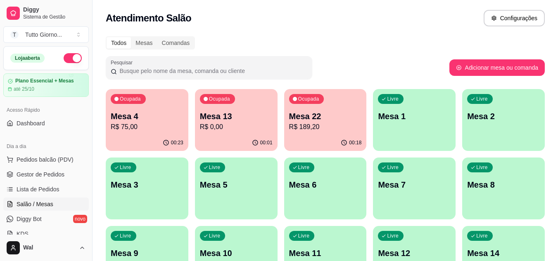
click at [137, 192] on div "Livre Mesa 3" at bounding box center [147, 184] width 83 height 52
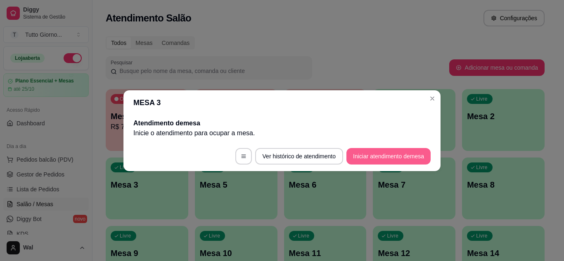
click at [373, 156] on button "Iniciar atendimento de mesa" at bounding box center [388, 156] width 84 height 17
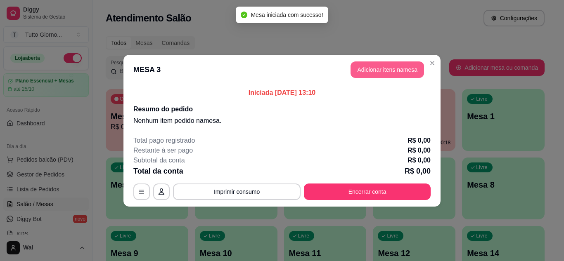
click at [368, 71] on button "Adicionar itens na mesa" at bounding box center [387, 70] width 73 height 17
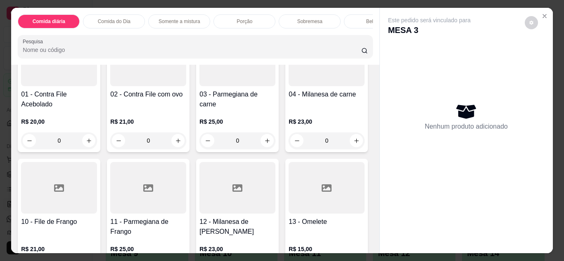
scroll to position [537, 0]
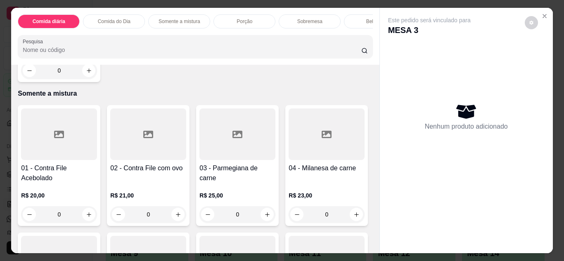
click at [84, 79] on div "0" at bounding box center [59, 70] width 76 height 17
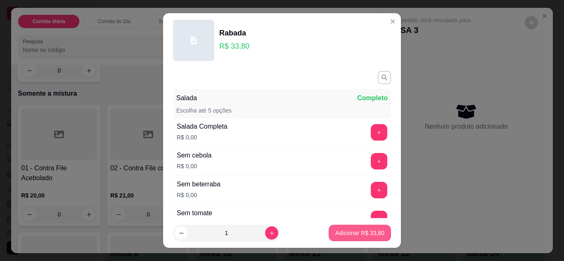
click at [359, 230] on p "Adicionar R$ 33,80" at bounding box center [359, 233] width 49 height 8
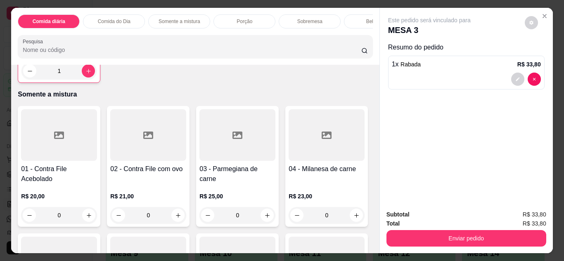
click at [83, 79] on div "1" at bounding box center [58, 71] width 75 height 17
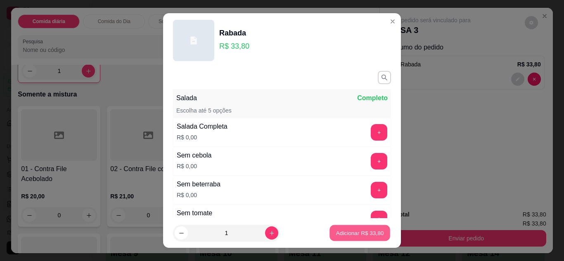
click at [346, 232] on p "Adicionar R$ 33,80" at bounding box center [360, 234] width 48 height 8
type input "2"
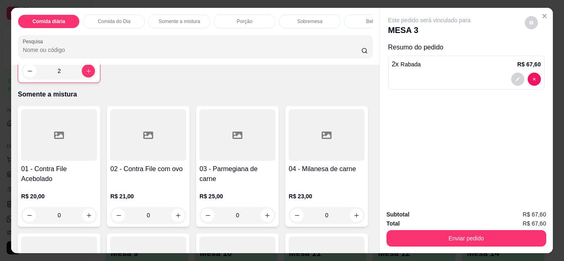
click at [366, 21] on p "Bebidas" at bounding box center [375, 21] width 18 height 7
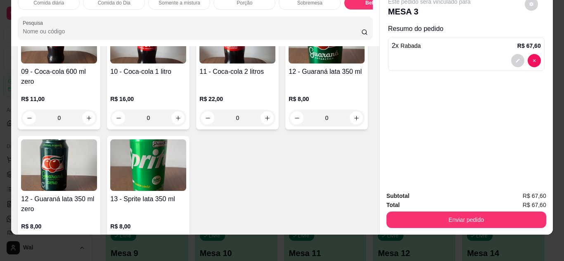
scroll to position [1691, 0]
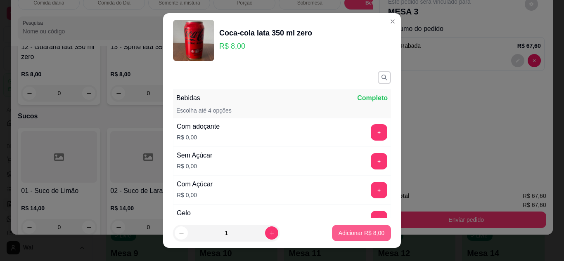
click at [355, 239] on button "Adicionar R$ 8,00" at bounding box center [361, 233] width 59 height 17
type input "1"
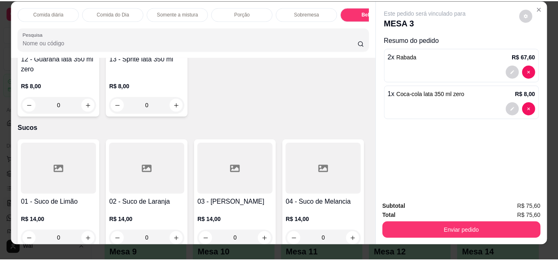
scroll to position [0, 0]
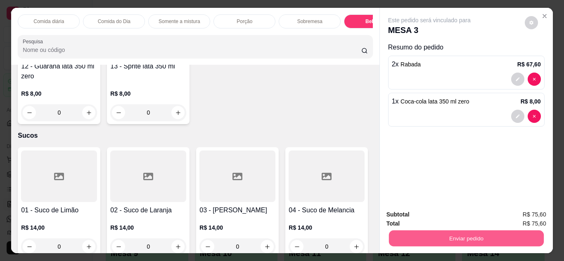
click at [452, 234] on button "Enviar pedido" at bounding box center [465, 239] width 155 height 16
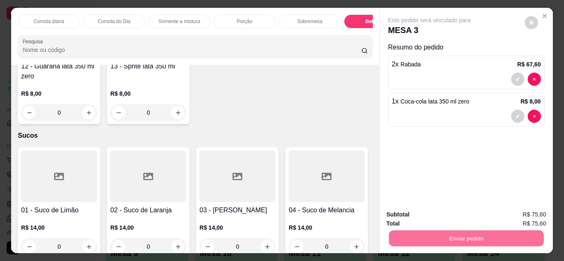
click at [519, 212] on button "Enviar pedido" at bounding box center [524, 215] width 47 height 16
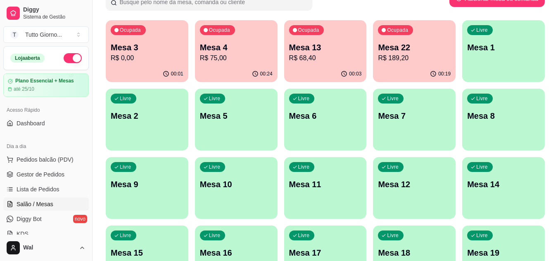
scroll to position [83, 0]
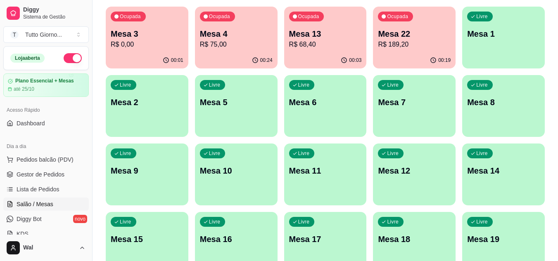
click at [239, 175] on p "Mesa 10" at bounding box center [236, 171] width 73 height 12
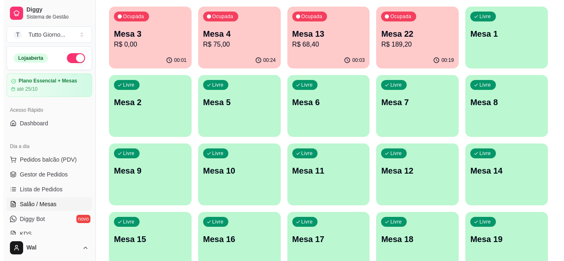
scroll to position [0, 0]
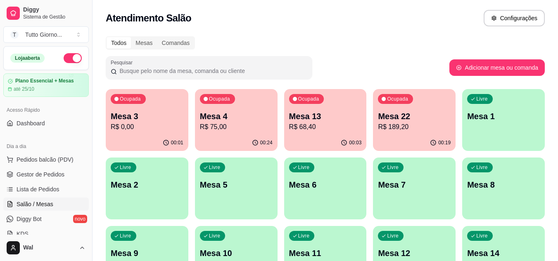
click at [241, 127] on p "R$ 75,00" at bounding box center [236, 127] width 73 height 10
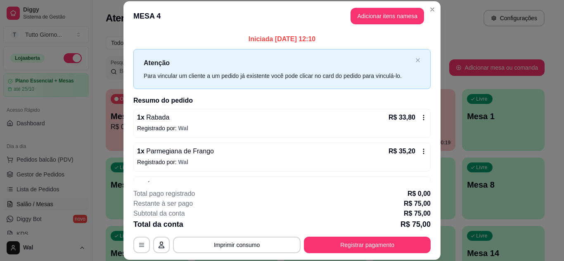
scroll to position [26, 0]
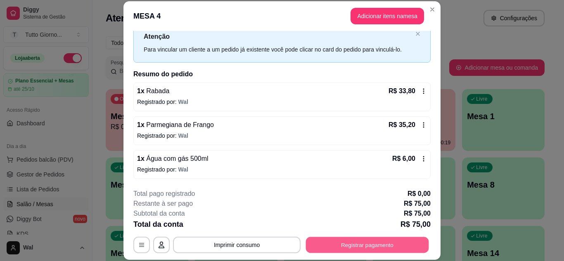
click at [363, 251] on button "Registrar pagamento" at bounding box center [367, 245] width 123 height 16
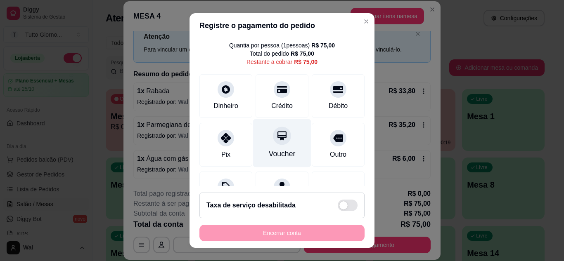
scroll to position [41, 0]
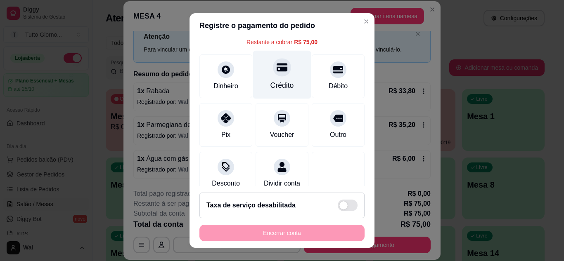
click at [282, 78] on div "Crédito" at bounding box center [282, 74] width 58 height 48
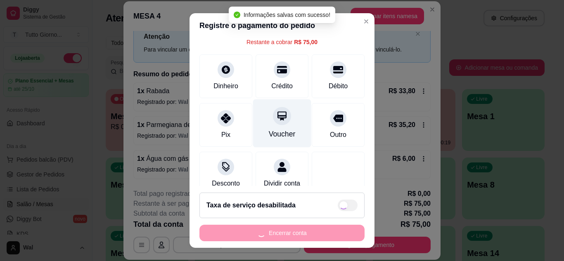
type input "R$ 0,00"
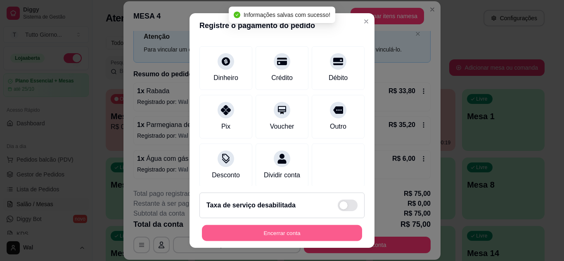
click at [280, 241] on button "Encerrar conta" at bounding box center [282, 233] width 160 height 16
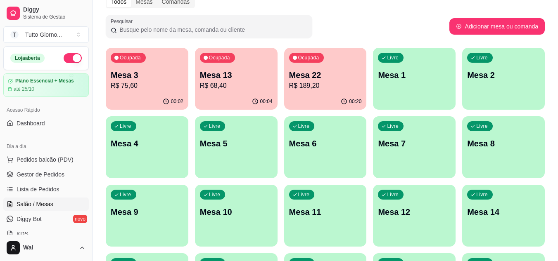
click at [228, 199] on div "Livre Mesa 10" at bounding box center [236, 211] width 83 height 52
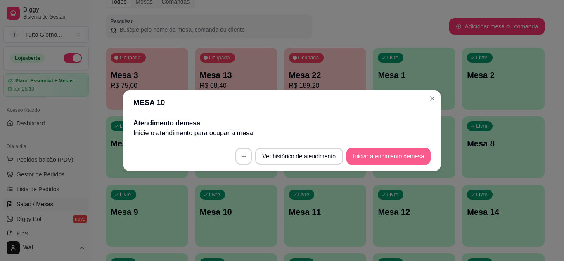
click at [387, 159] on button "Iniciar atendimento de mesa" at bounding box center [388, 156] width 84 height 17
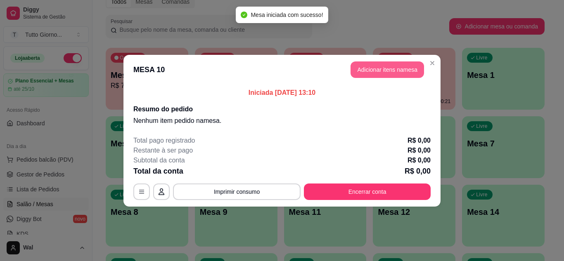
click at [387, 67] on button "Adicionar itens na mesa" at bounding box center [387, 70] width 73 height 17
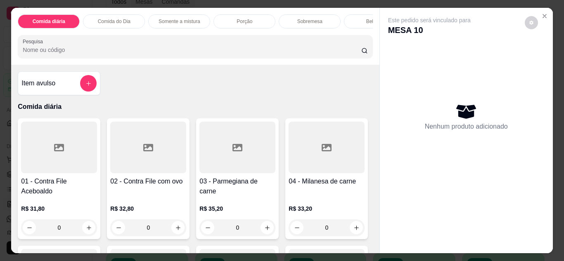
click at [117, 21] on p "Comida do Dia" at bounding box center [114, 21] width 33 height 7
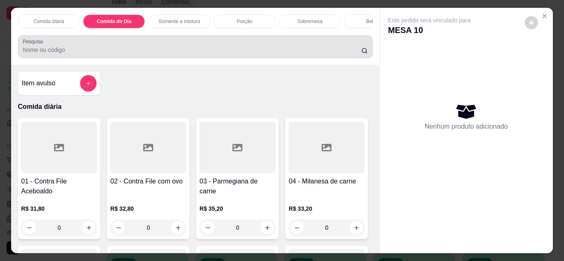
scroll to position [22, 0]
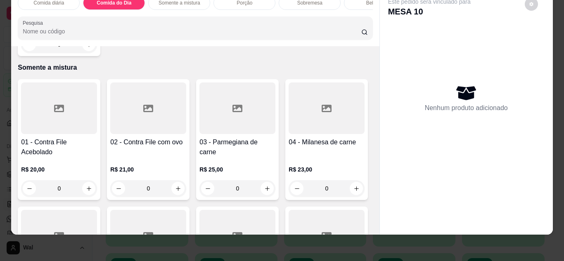
click at [85, 53] on div "0" at bounding box center [59, 44] width 76 height 17
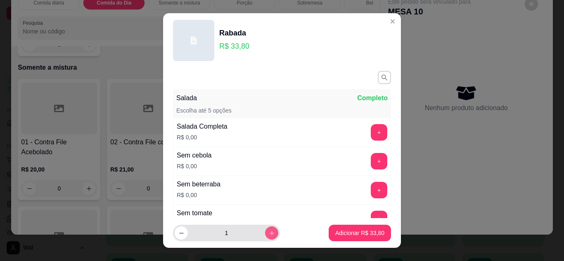
click at [269, 236] on icon "increase-product-quantity" at bounding box center [272, 233] width 6 height 6
type input "2"
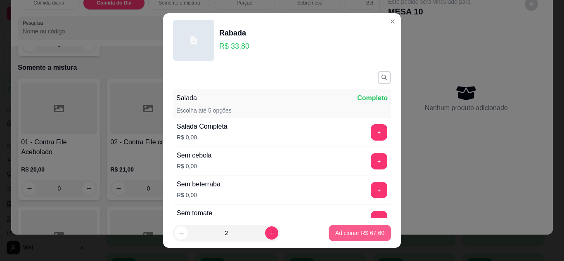
click at [351, 234] on p "Adicionar R$ 67,60" at bounding box center [359, 233] width 49 height 8
type input "2"
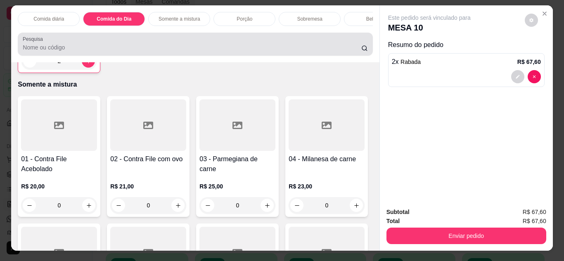
scroll to position [0, 0]
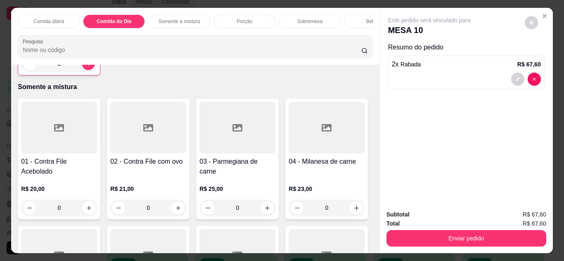
click at [366, 18] on p "Bebidas" at bounding box center [375, 21] width 18 height 7
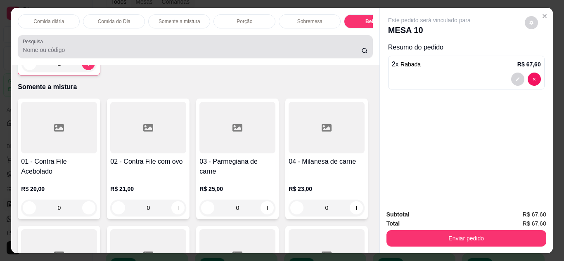
scroll to position [22, 0]
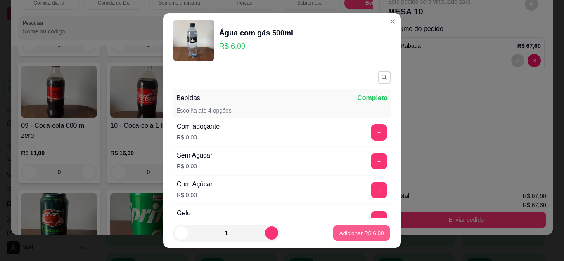
click at [350, 237] on p "Adicionar R$ 6,00" at bounding box center [361, 234] width 45 height 8
type input "1"
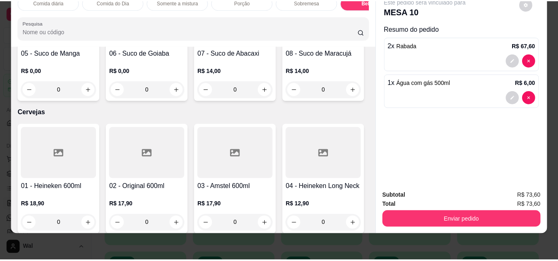
scroll to position [1941, 0]
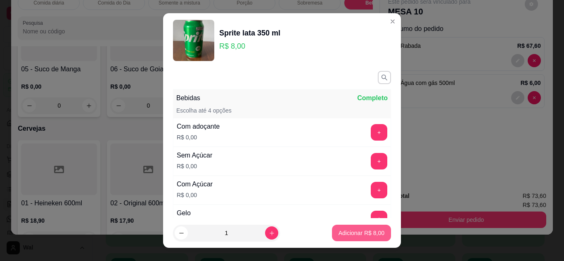
click at [343, 238] on button "Adicionar R$ 8,00" at bounding box center [361, 233] width 59 height 17
type input "1"
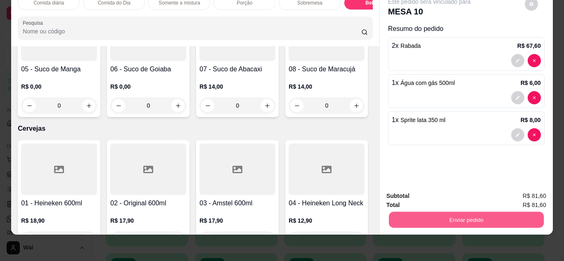
click at [473, 220] on button "Enviar pedido" at bounding box center [465, 220] width 155 height 16
click at [521, 192] on button "Enviar pedido" at bounding box center [524, 194] width 47 height 16
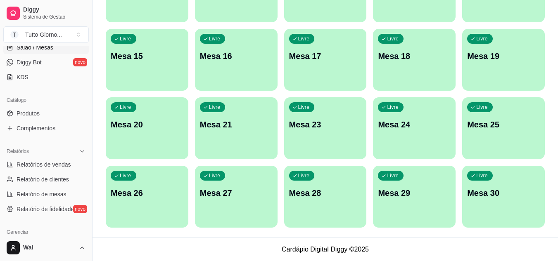
scroll to position [165, 0]
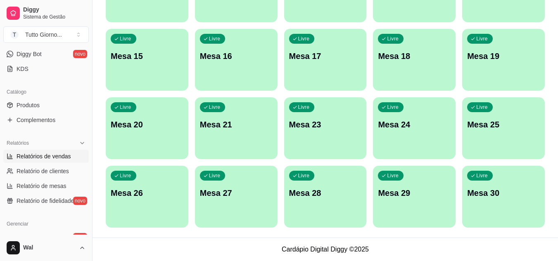
click at [34, 157] on span "Relatórios de vendas" at bounding box center [44, 156] width 54 height 8
click at [43, 154] on span "Relatórios de vendas" at bounding box center [44, 156] width 54 height 8
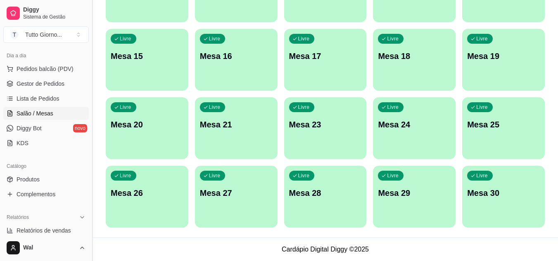
scroll to position [87, 0]
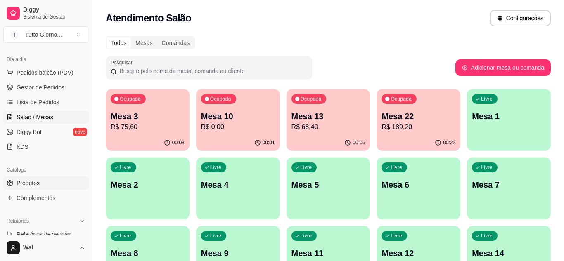
select select "ALL"
select select "0"
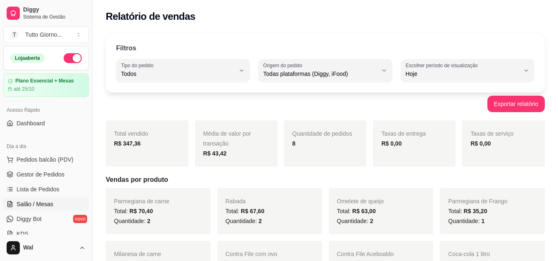
click at [33, 204] on span "Salão / Mesas" at bounding box center [35, 204] width 37 height 8
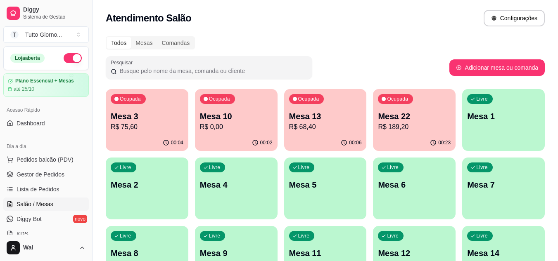
click at [366, 41] on div "Todos Mesas Comandas" at bounding box center [325, 42] width 439 height 13
click at [405, 127] on p "R$ 189,20" at bounding box center [414, 126] width 71 height 9
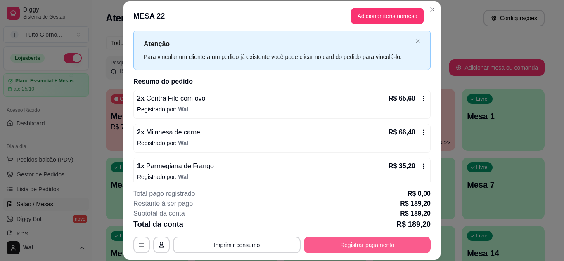
click at [362, 247] on button "Registrar pagamento" at bounding box center [367, 245] width 127 height 17
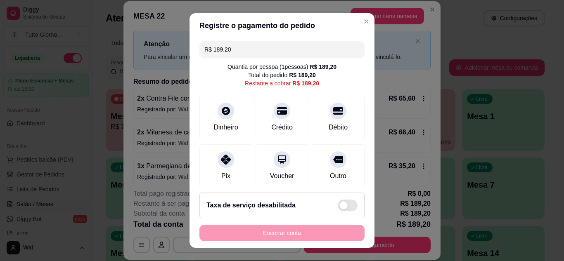
click at [231, 45] on input "R$ 189,20" at bounding box center [281, 49] width 155 height 17
drag, startPoint x: 231, startPoint y: 45, endPoint x: 194, endPoint y: 52, distance: 37.3
click at [194, 52] on div "R$ 189,20 Quantia por pessoa ( 1 pessoas) R$ 189,20 Total do pedido R$ 189,20 R…" at bounding box center [281, 112] width 185 height 149
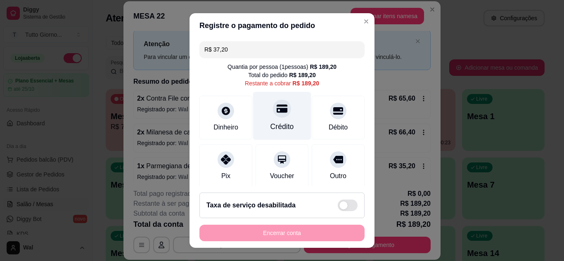
click at [273, 123] on div "Crédito" at bounding box center [282, 126] width 24 height 11
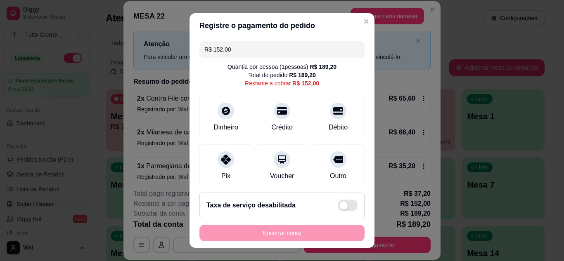
drag, startPoint x: 250, startPoint y: 51, endPoint x: 195, endPoint y: 53, distance: 54.5
click at [195, 53] on div "R$ 152,00 Quantia por pessoa ( 1 pessoas) R$ 189,20 Total do pedido R$ 189,20 R…" at bounding box center [281, 112] width 185 height 149
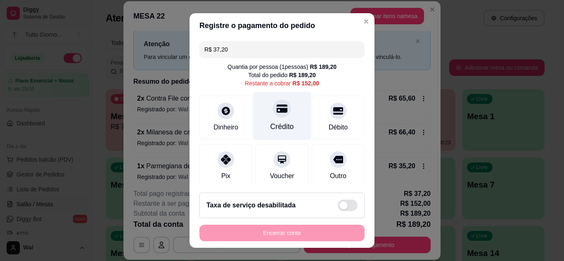
click at [281, 114] on div "Crédito" at bounding box center [282, 116] width 58 height 48
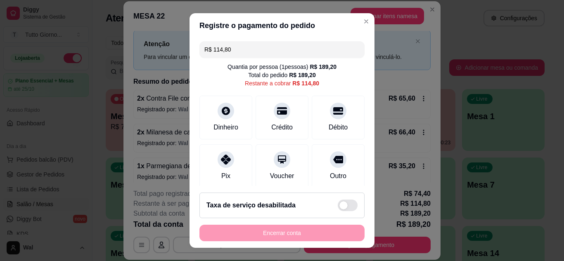
click at [232, 49] on input "R$ 114,80" at bounding box center [281, 49] width 155 height 17
drag, startPoint x: 232, startPoint y: 48, endPoint x: 213, endPoint y: 50, distance: 18.7
click at [213, 50] on input "R$ 114,80" at bounding box center [281, 49] width 155 height 17
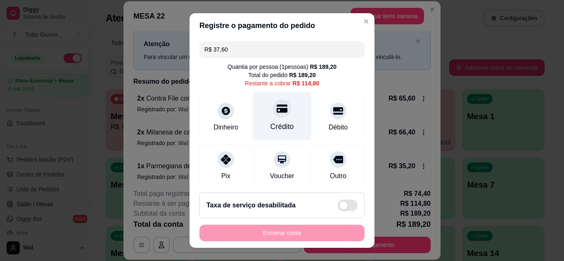
click at [277, 109] on icon at bounding box center [282, 108] width 11 height 8
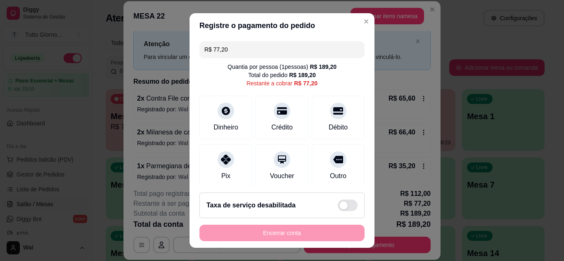
drag, startPoint x: 230, startPoint y: 45, endPoint x: 207, endPoint y: 47, distance: 22.8
click at [207, 47] on input "R$ 77,20" at bounding box center [281, 49] width 155 height 17
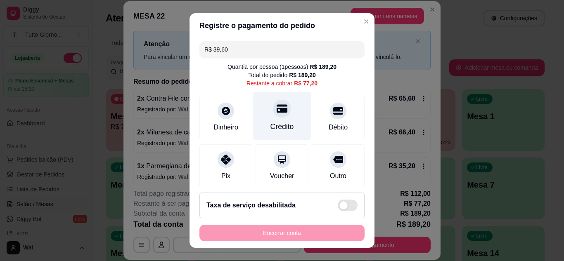
click at [277, 111] on icon at bounding box center [282, 108] width 11 height 8
click at [273, 116] on div at bounding box center [282, 108] width 18 height 18
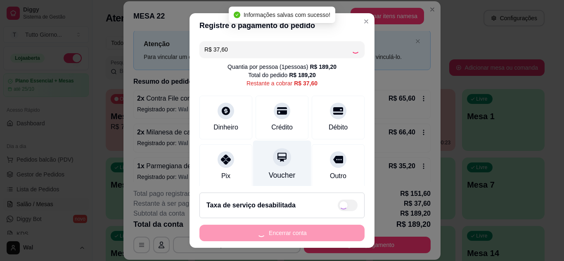
type input "R$ 0,00"
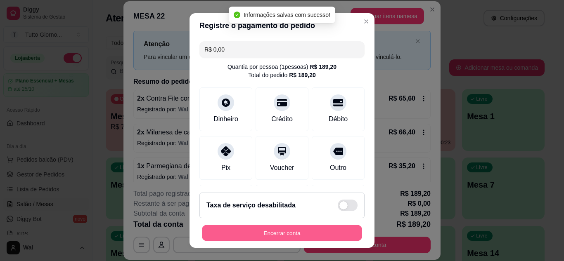
click at [272, 232] on button "Encerrar conta" at bounding box center [282, 233] width 160 height 16
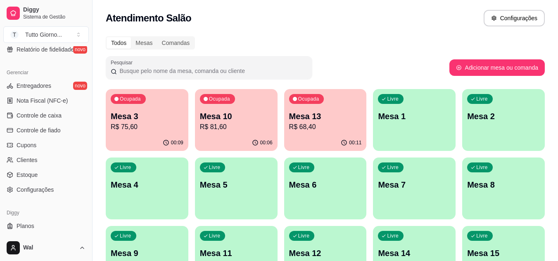
scroll to position [330, 0]
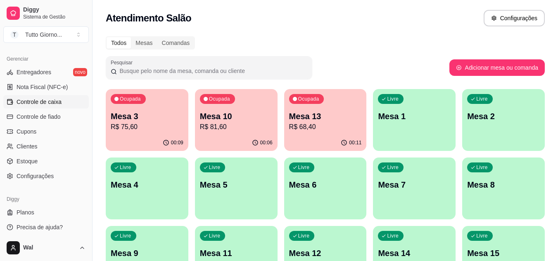
click at [34, 101] on span "Controle de caixa" at bounding box center [39, 102] width 45 height 8
click at [42, 104] on span "Controle de caixa" at bounding box center [39, 102] width 45 height 8
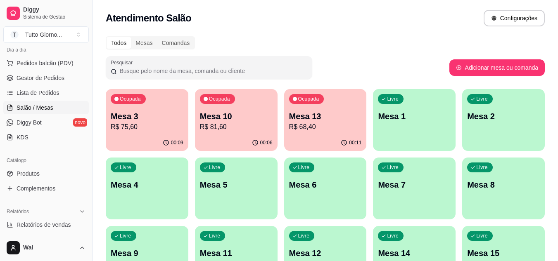
scroll to position [83, 0]
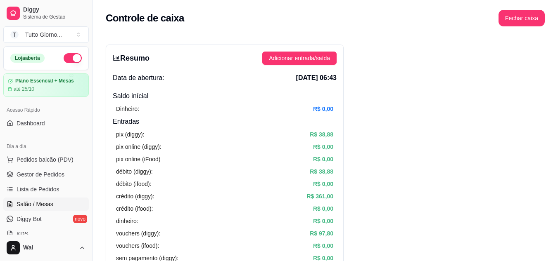
click at [33, 204] on span "Salão / Mesas" at bounding box center [35, 204] width 37 height 8
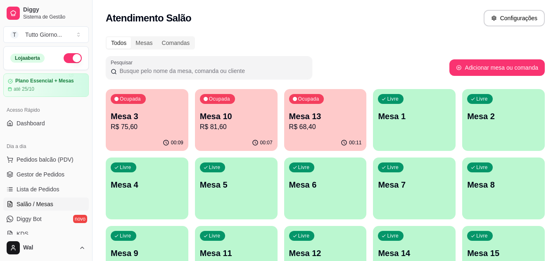
click at [230, 133] on div "Ocupada Mesa 10 R$ 81,60" at bounding box center [236, 112] width 83 height 46
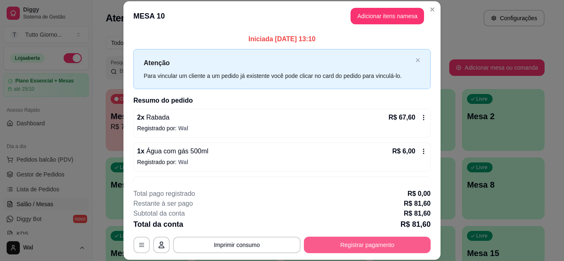
click at [350, 244] on button "Registrar pagamento" at bounding box center [367, 245] width 127 height 17
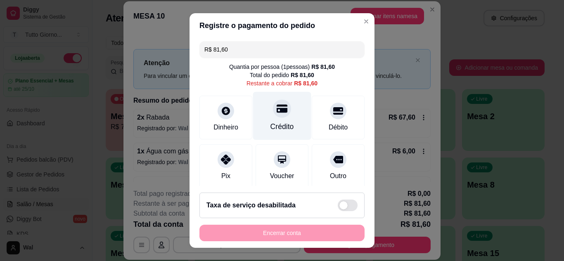
click at [277, 112] on icon at bounding box center [282, 108] width 11 height 8
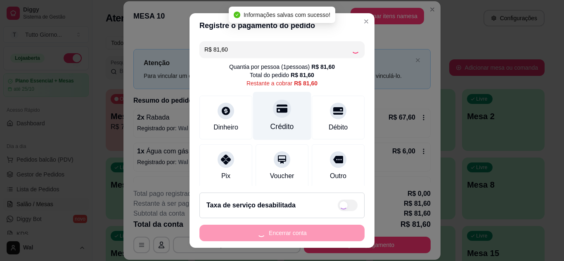
type input "R$ 0,00"
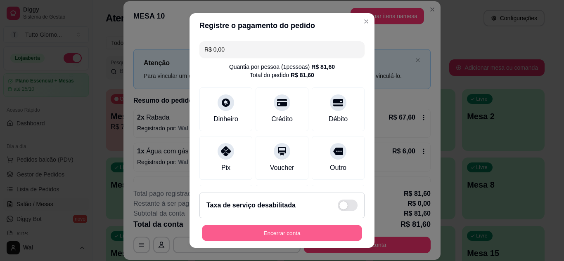
click at [270, 230] on button "Encerrar conta" at bounding box center [282, 233] width 160 height 16
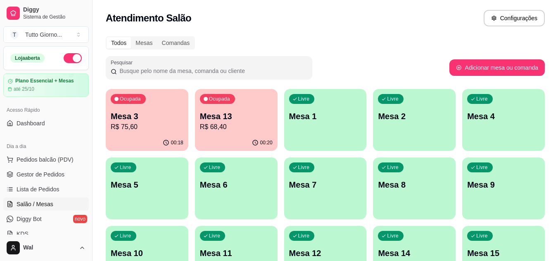
click at [135, 120] on p "Mesa 3" at bounding box center [147, 117] width 73 height 12
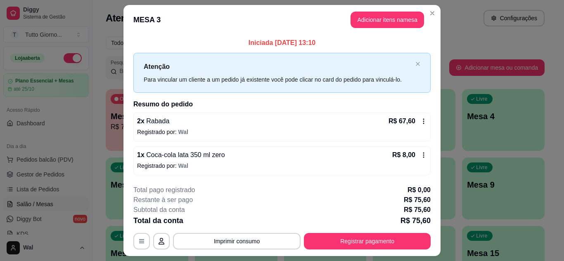
scroll to position [21, 0]
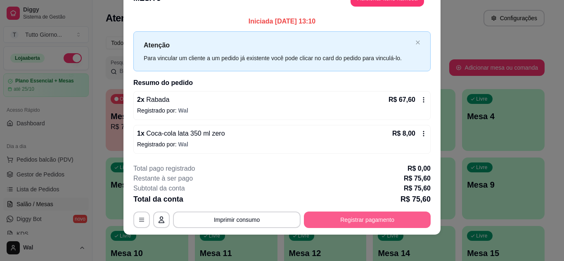
click at [389, 221] on button "Registrar pagamento" at bounding box center [367, 220] width 127 height 17
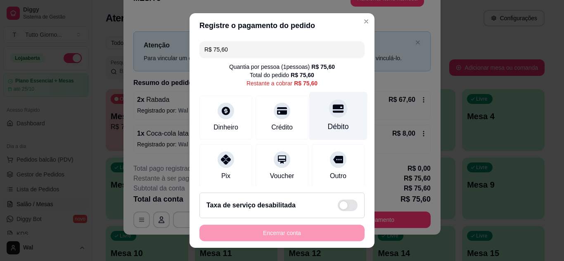
click at [318, 120] on div "Débito" at bounding box center [338, 116] width 58 height 48
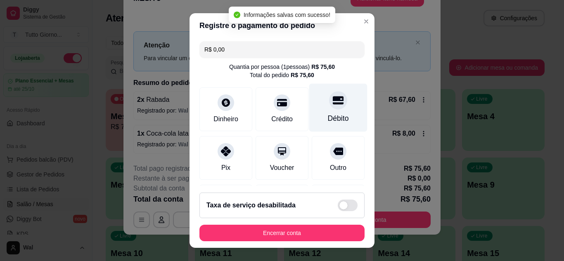
type input "R$ 0,00"
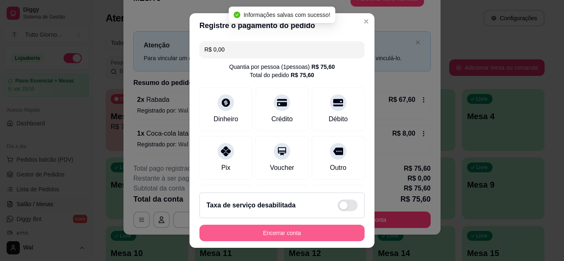
click at [279, 232] on button "Encerrar conta" at bounding box center [281, 233] width 165 height 17
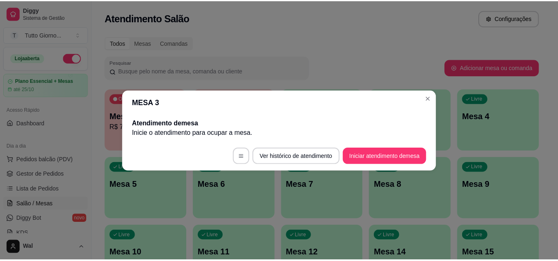
scroll to position [0, 0]
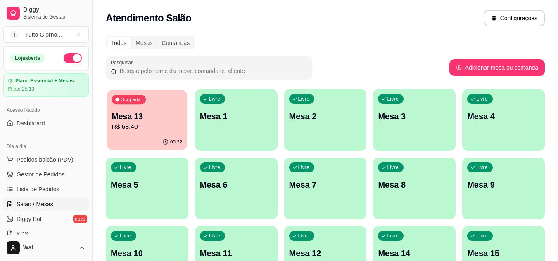
click at [154, 123] on p "R$ 68,40" at bounding box center [147, 126] width 71 height 9
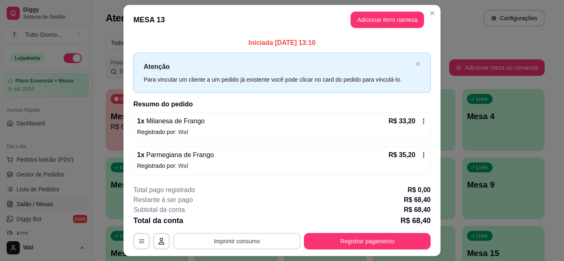
click at [236, 239] on button "Imprimir consumo" at bounding box center [237, 241] width 128 height 17
click at [225, 226] on button "IMPRESSORA CAIXA" at bounding box center [236, 222] width 59 height 13
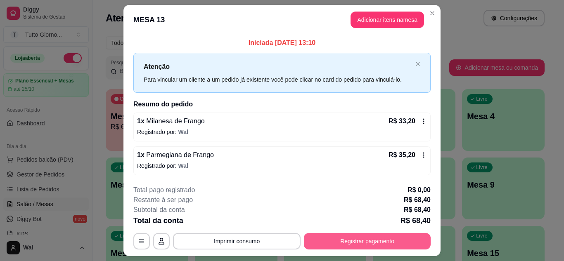
click at [368, 245] on button "Registrar pagamento" at bounding box center [367, 241] width 127 height 17
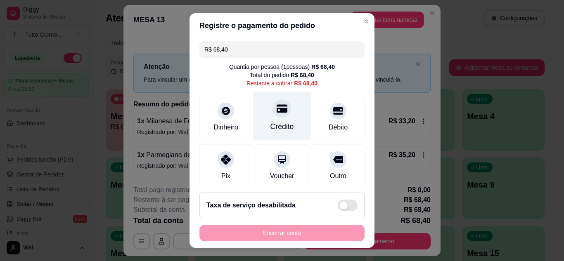
click at [270, 121] on div "Crédito" at bounding box center [282, 126] width 24 height 11
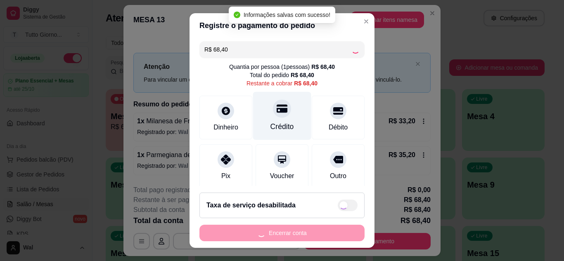
type input "R$ 0,00"
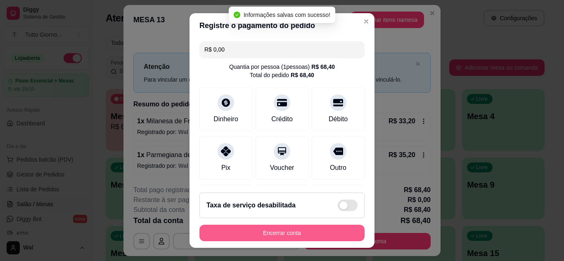
click at [278, 235] on button "Encerrar conta" at bounding box center [281, 233] width 165 height 17
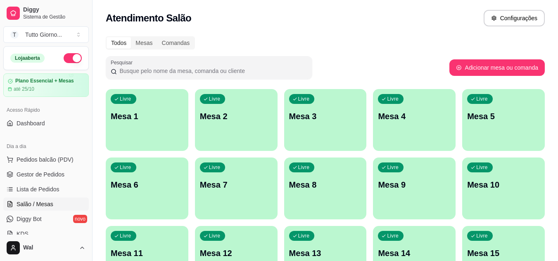
click at [130, 250] on p "Mesa 11" at bounding box center [147, 253] width 71 height 11
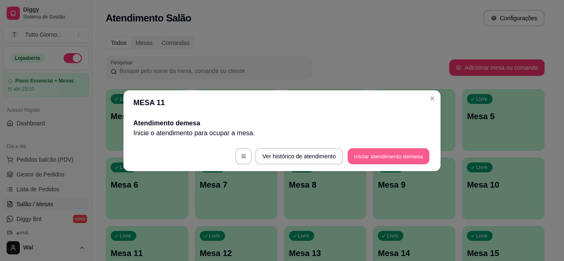
click at [367, 154] on button "Iniciar atendimento de mesa" at bounding box center [389, 156] width 82 height 16
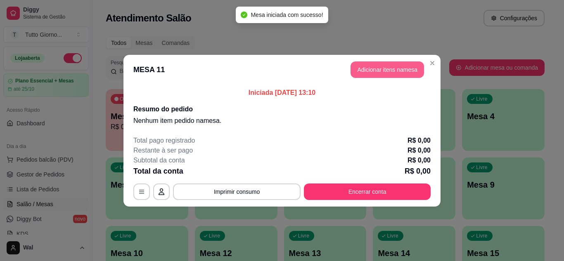
click at [369, 72] on button "Adicionar itens na mesa" at bounding box center [387, 70] width 73 height 17
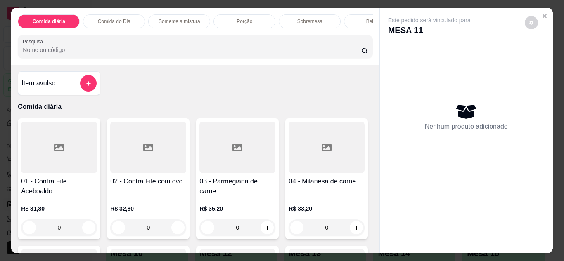
click at [52, 168] on div at bounding box center [59, 148] width 76 height 52
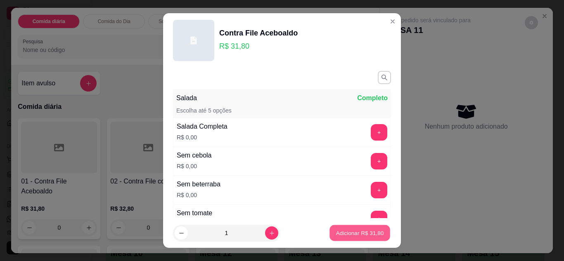
click at [365, 234] on p "Adicionar R$ 31,80" at bounding box center [360, 234] width 48 height 8
type input "1"
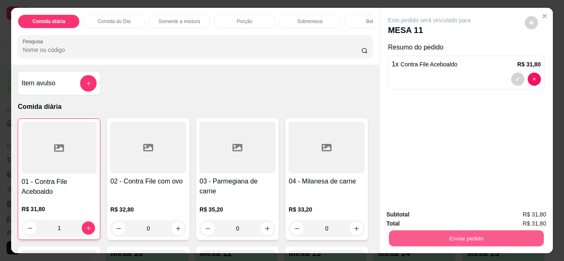
click at [469, 236] on button "Enviar pedido" at bounding box center [465, 239] width 155 height 16
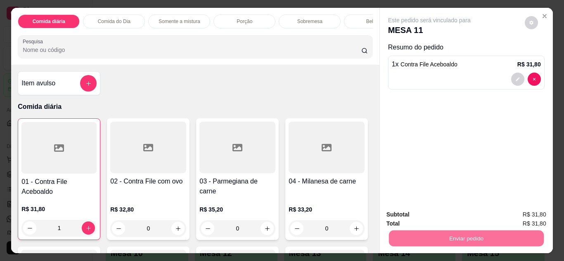
click at [522, 216] on button "Enviar pedido" at bounding box center [524, 215] width 47 height 16
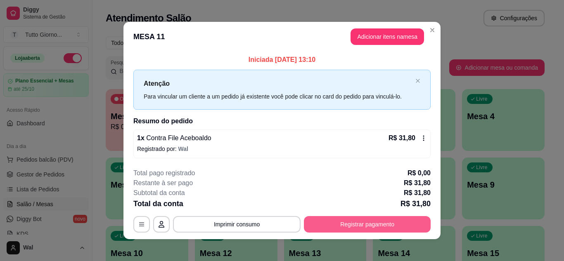
click at [357, 217] on button "Registrar pagamento" at bounding box center [367, 224] width 127 height 17
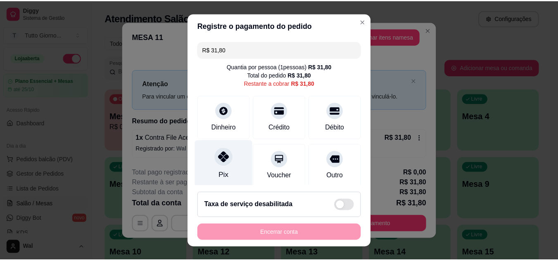
scroll to position [41, 0]
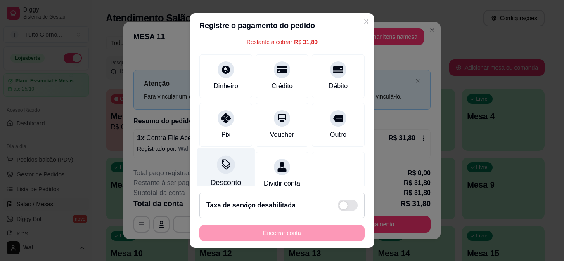
click at [220, 172] on div at bounding box center [226, 165] width 18 height 18
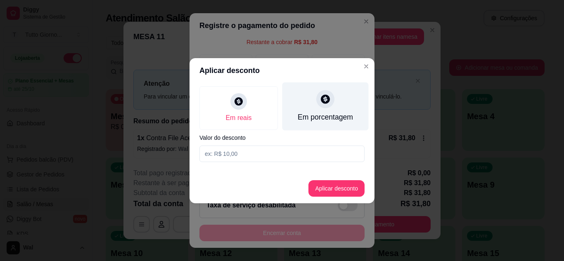
click at [324, 105] on div at bounding box center [325, 99] width 18 height 18
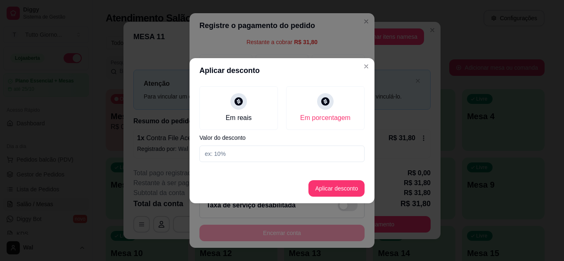
click at [250, 153] on input at bounding box center [281, 154] width 165 height 17
type input "5"
click at [337, 182] on button "Aplicar desconto" at bounding box center [336, 188] width 56 height 17
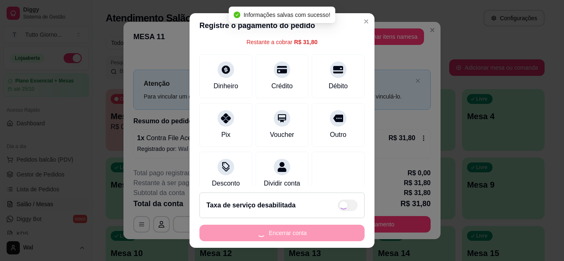
type input "R$ 30,21"
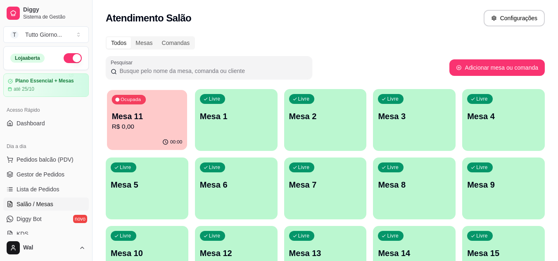
click at [169, 133] on div "Ocupada Mesa 11 R$ 0,00" at bounding box center [147, 112] width 80 height 45
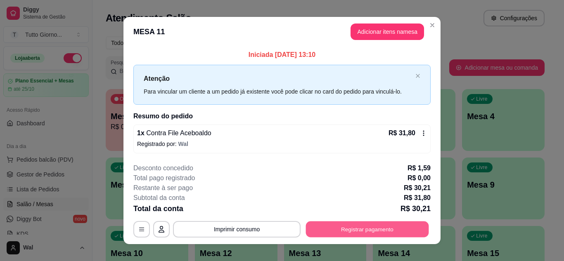
click at [384, 229] on button "Registrar pagamento" at bounding box center [367, 230] width 123 height 16
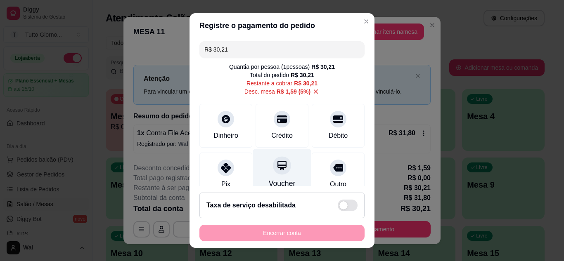
click at [277, 163] on icon at bounding box center [282, 165] width 11 height 11
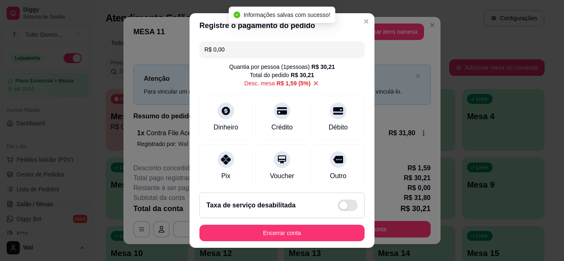
type input "R$ 0,00"
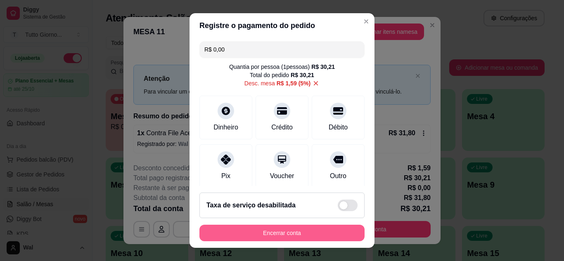
click at [275, 235] on button "Encerrar conta" at bounding box center [281, 233] width 165 height 17
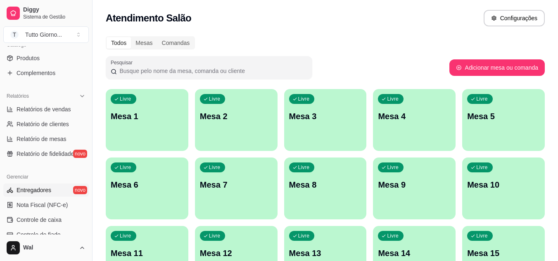
scroll to position [209, 0]
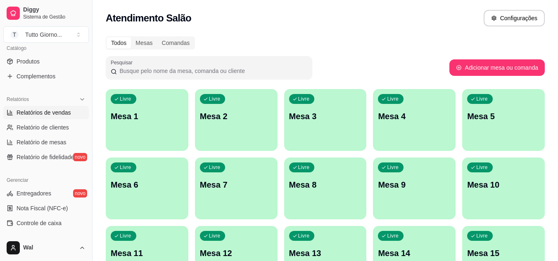
click at [43, 114] on span "Relatórios de vendas" at bounding box center [44, 113] width 54 height 8
click at [47, 110] on span "Relatórios de vendas" at bounding box center [44, 113] width 54 height 8
select select "ALL"
select select "0"
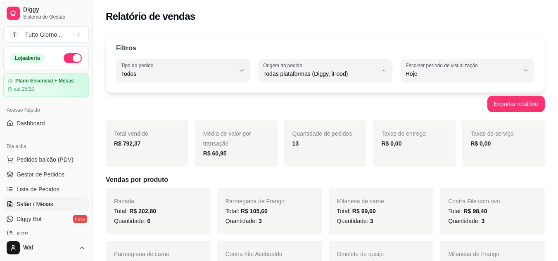
click at [45, 202] on span "Salão / Mesas" at bounding box center [35, 204] width 37 height 8
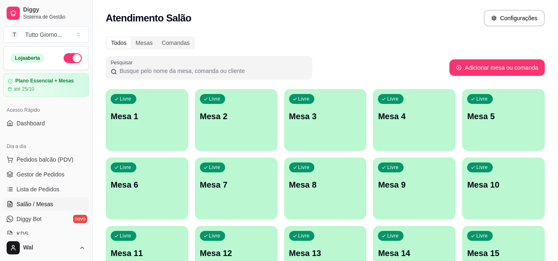
click at [318, 137] on div "Livre Mesa 3" at bounding box center [325, 115] width 83 height 52
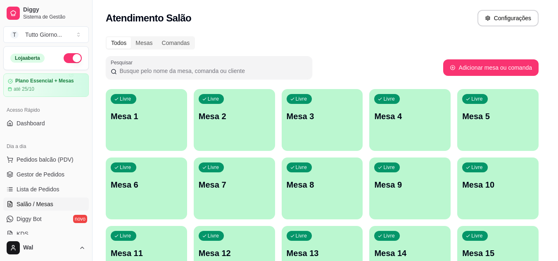
click at [318, 137] on div "Loading" at bounding box center [279, 137] width 304 height 14
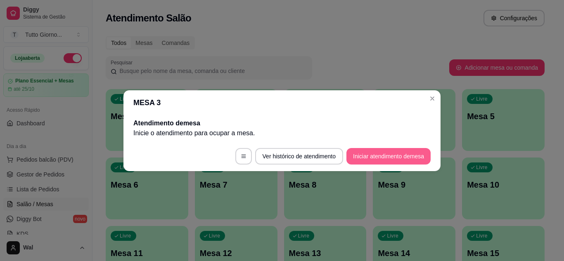
click at [384, 155] on button "Iniciar atendimento de mesa" at bounding box center [388, 156] width 84 height 17
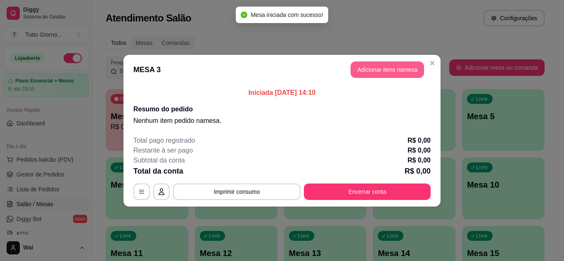
click at [382, 68] on button "Adicionar itens na mesa" at bounding box center [387, 70] width 73 height 17
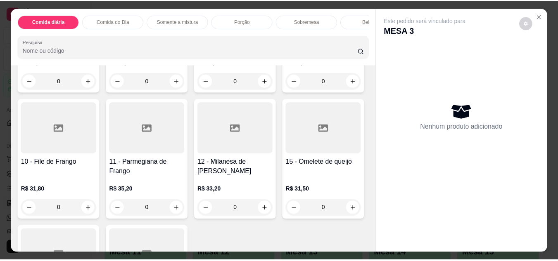
scroll to position [165, 0]
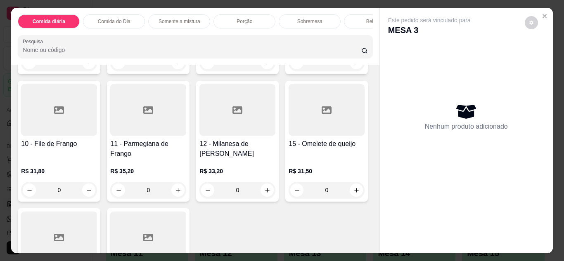
click at [97, 167] on div "R$ 31,80 0" at bounding box center [59, 179] width 76 height 40
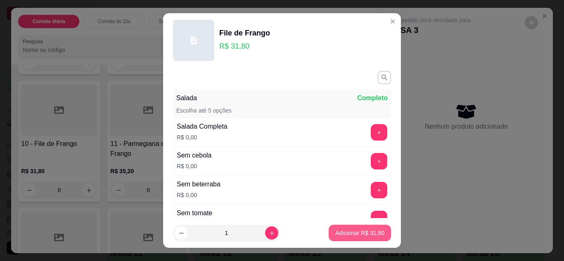
click at [350, 232] on p "Adicionar R$ 31,80" at bounding box center [359, 233] width 49 height 8
type input "1"
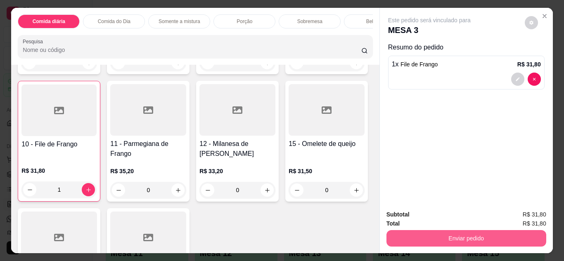
click at [455, 234] on button "Enviar pedido" at bounding box center [466, 238] width 160 height 17
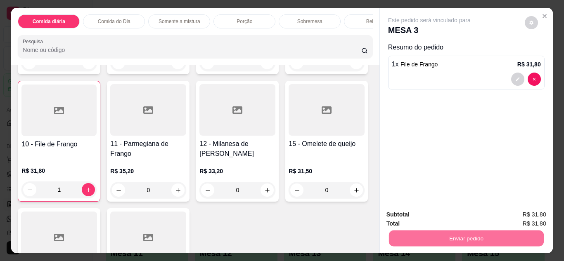
click at [530, 215] on button "Enviar pedido" at bounding box center [524, 215] width 47 height 16
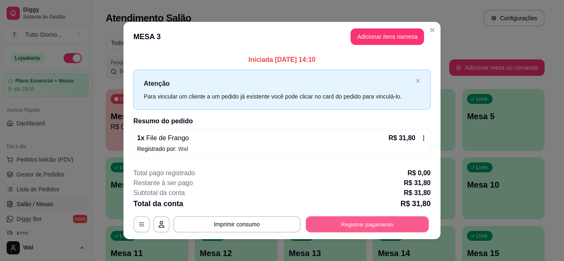
click at [370, 225] on button "Registrar pagamento" at bounding box center [367, 225] width 123 height 16
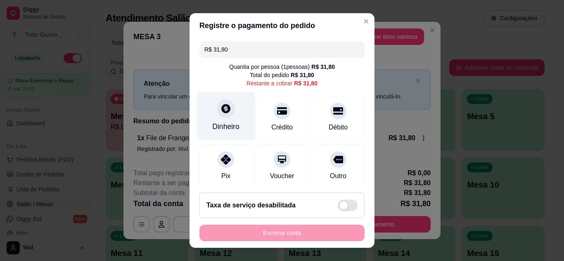
click at [224, 112] on icon at bounding box center [225, 108] width 11 height 11
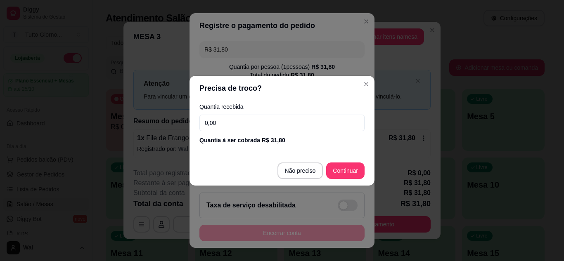
click at [207, 123] on input "0,00" at bounding box center [281, 123] width 165 height 17
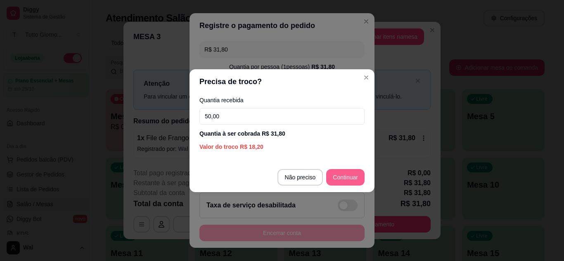
type input "50,00"
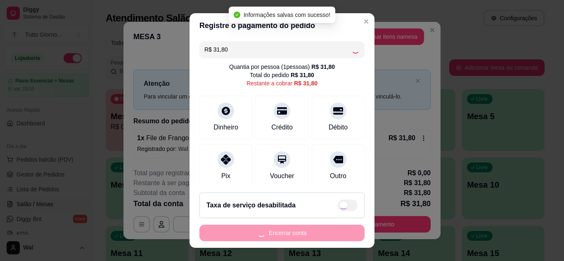
type input "R$ 0,00"
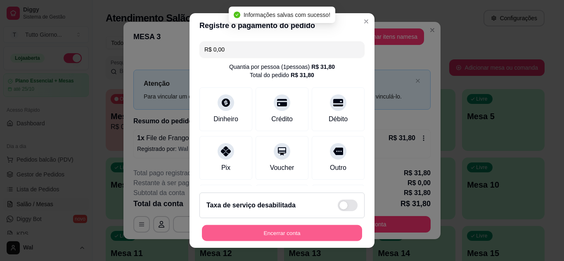
click at [308, 228] on button "Encerrar conta" at bounding box center [282, 233] width 160 height 16
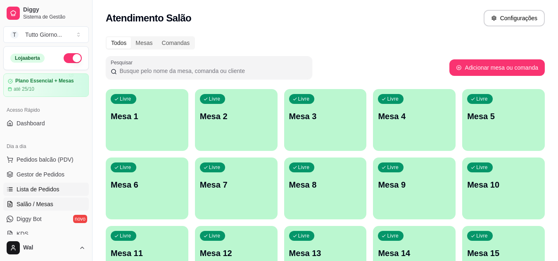
click at [45, 186] on span "Lista de Pedidos" at bounding box center [38, 189] width 43 height 8
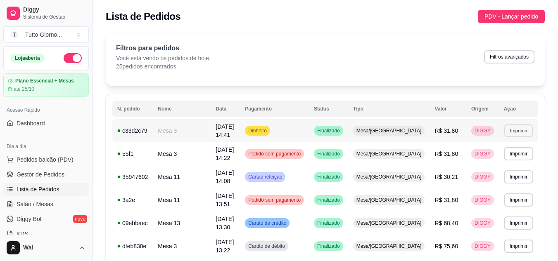
click at [521, 128] on button "Imprimir" at bounding box center [518, 130] width 28 height 13
click at [511, 159] on button "IMPRESSORA CAIXA" at bounding box center [503, 159] width 59 height 13
click at [48, 202] on span "Salão / Mesas" at bounding box center [35, 204] width 37 height 8
